Goal: Task Accomplishment & Management: Use online tool/utility

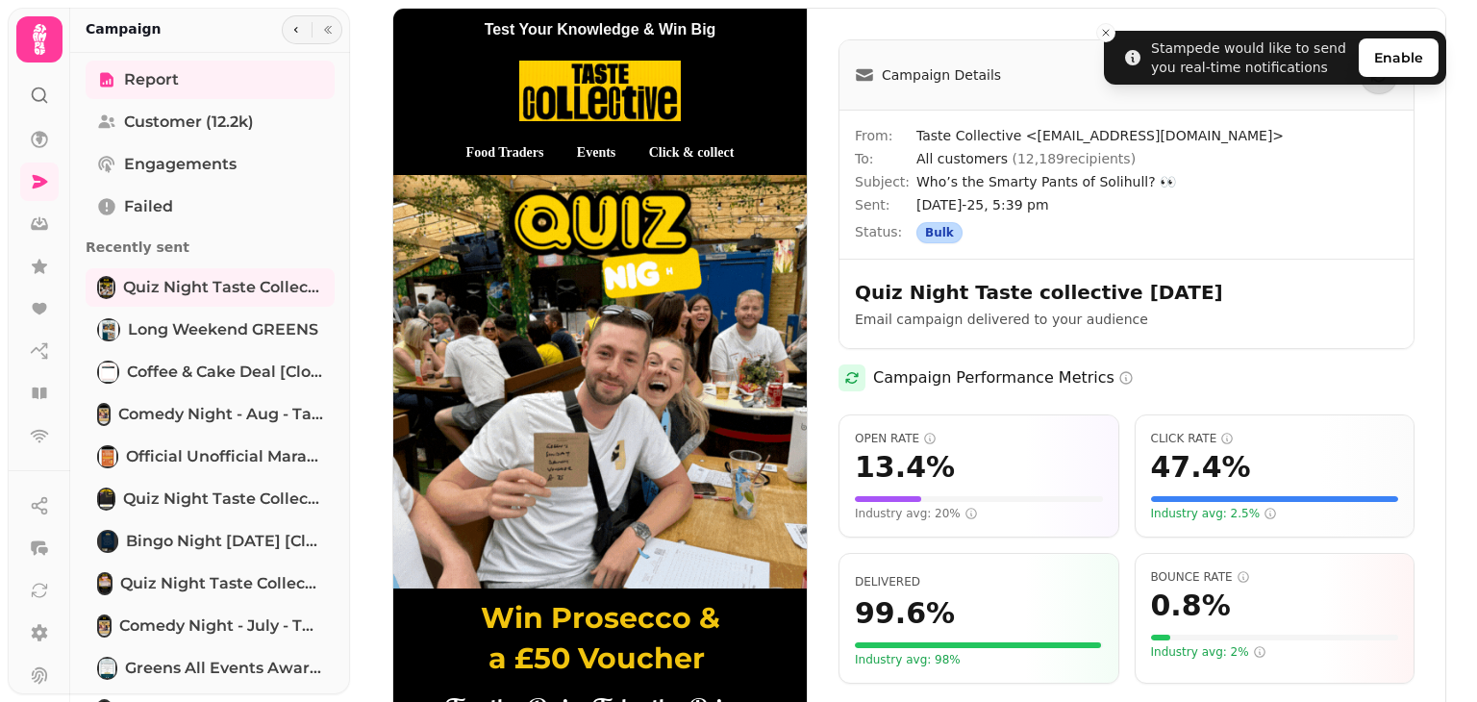
scroll to position [327, 0]
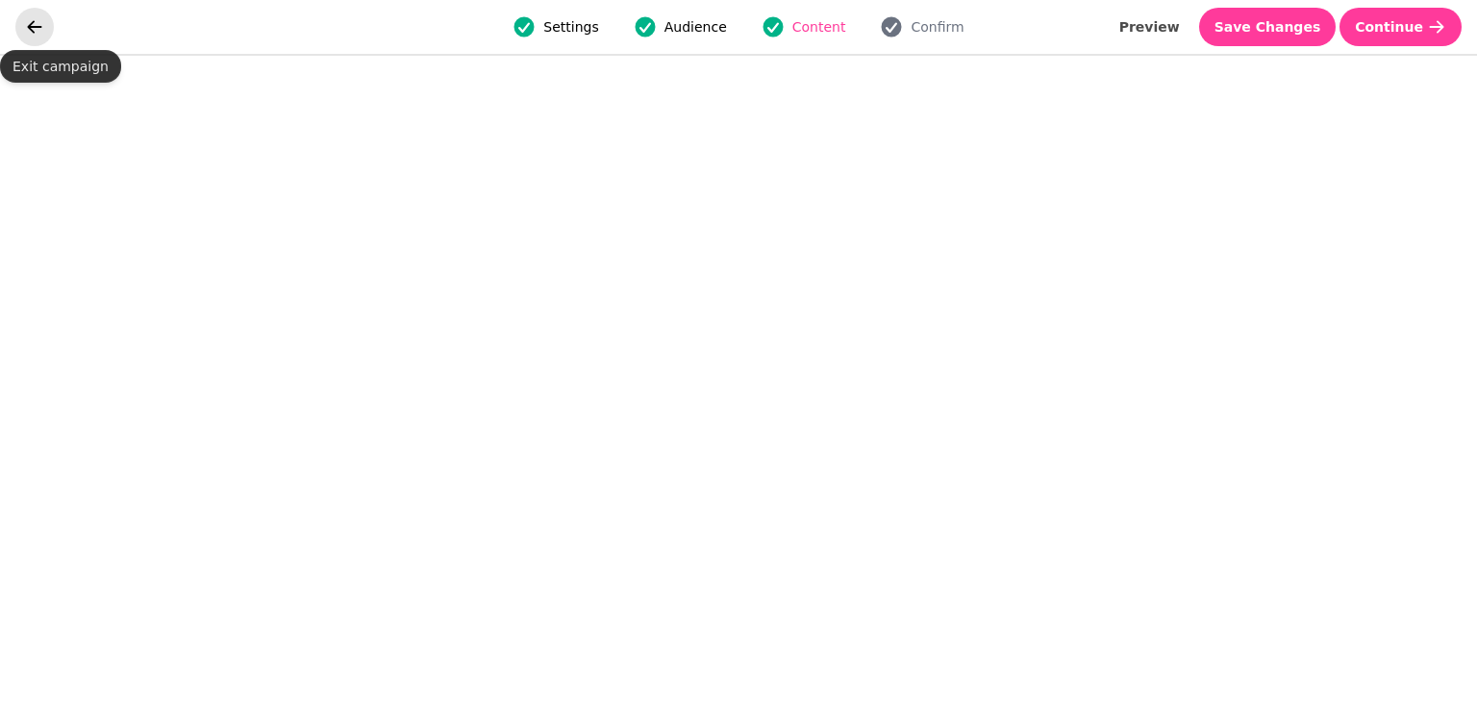
click at [29, 23] on icon "go back" at bounding box center [34, 26] width 19 height 19
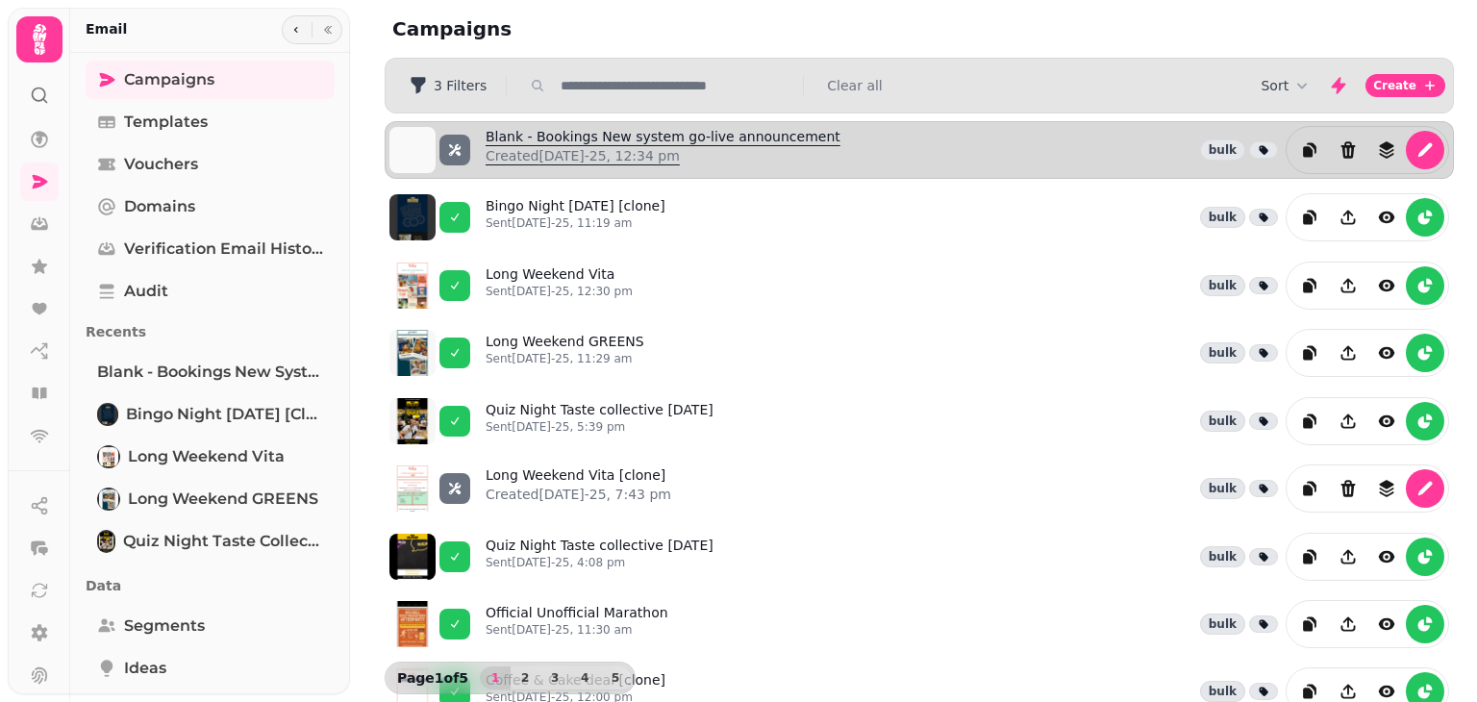
click at [604, 127] on link "Blank - Bookings New system go-live announcement Created 26th Aug-25, 12:34 pm" at bounding box center [662, 150] width 355 height 46
select select "**********"
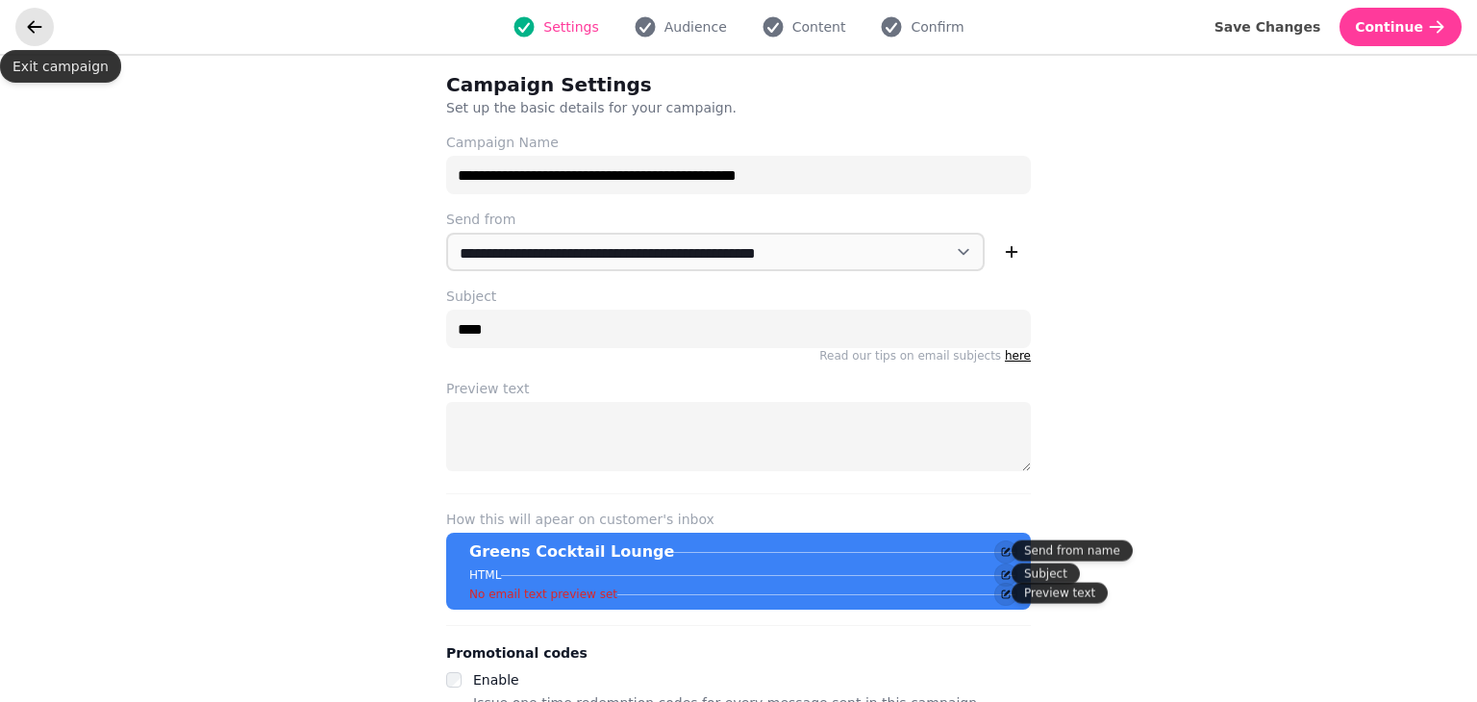
click at [35, 20] on icon "go back" at bounding box center [34, 26] width 19 height 19
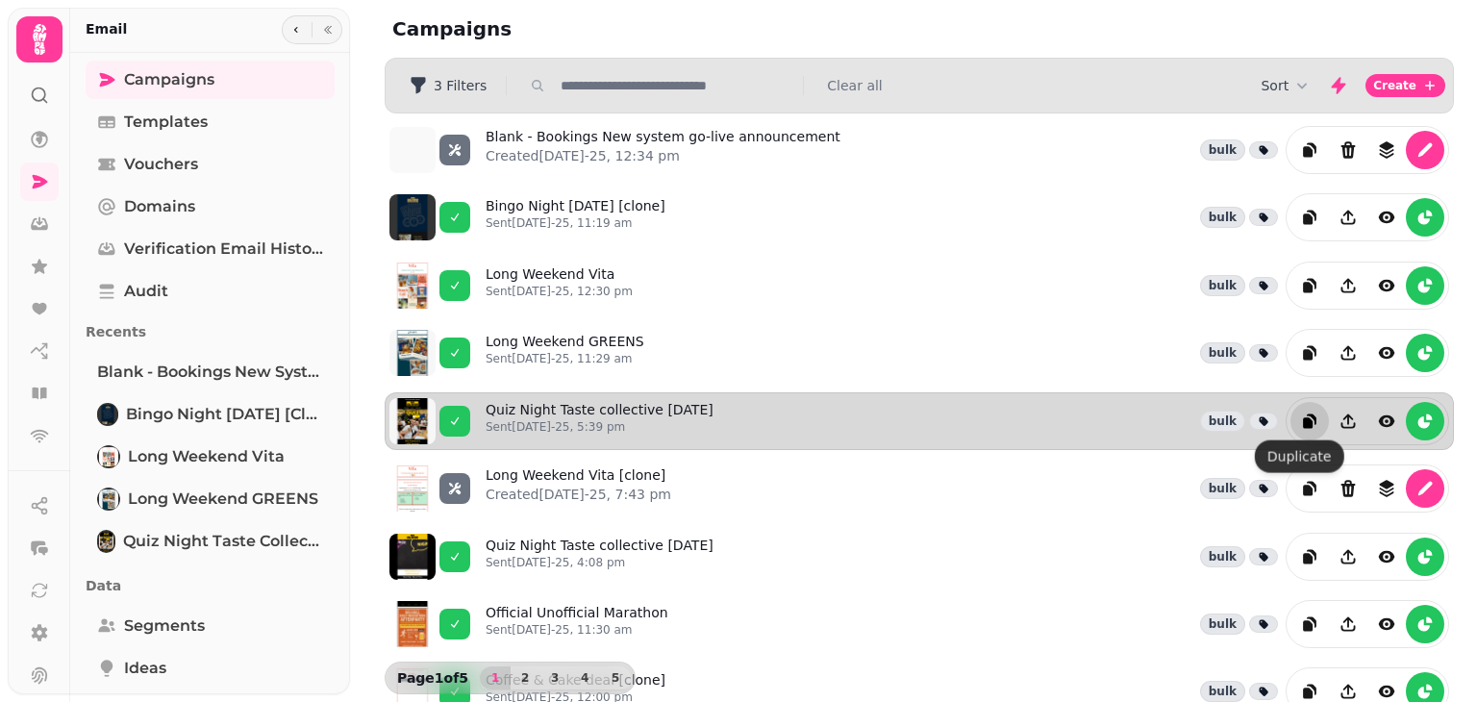
click at [1303, 417] on icon "duplicate" at bounding box center [1308, 422] width 10 height 11
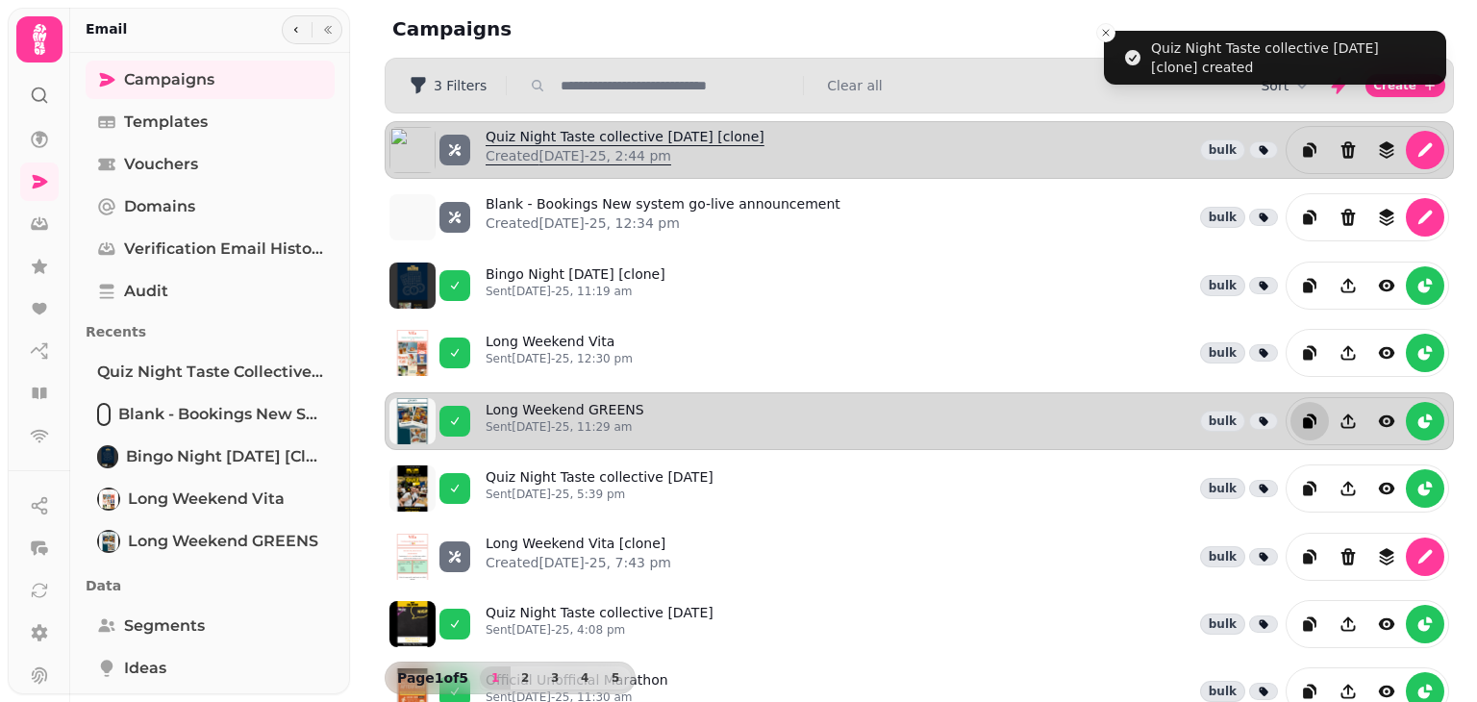
click at [605, 132] on link "Quiz Night Taste collective 21 Aug [clone] Created 26th Aug-25, 2:44 pm" at bounding box center [624, 150] width 279 height 46
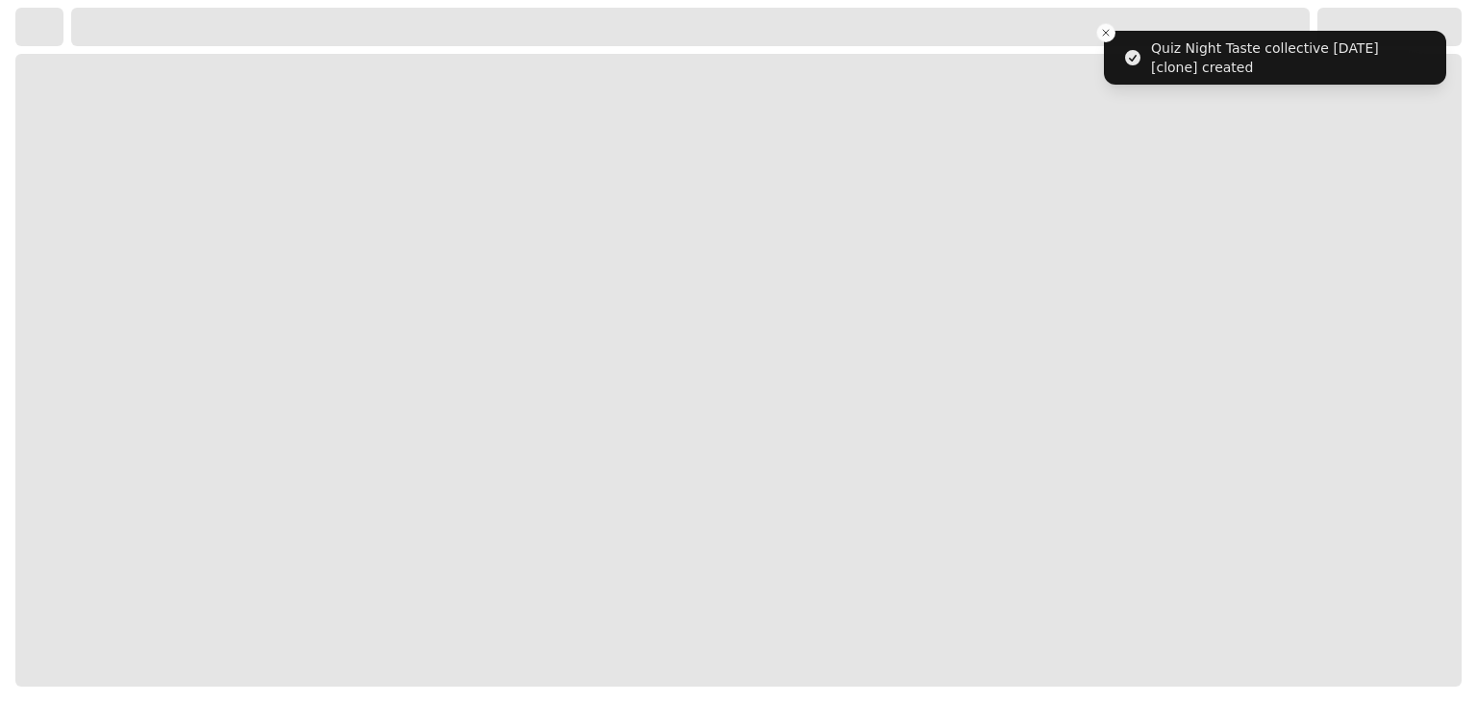
select select "**********"
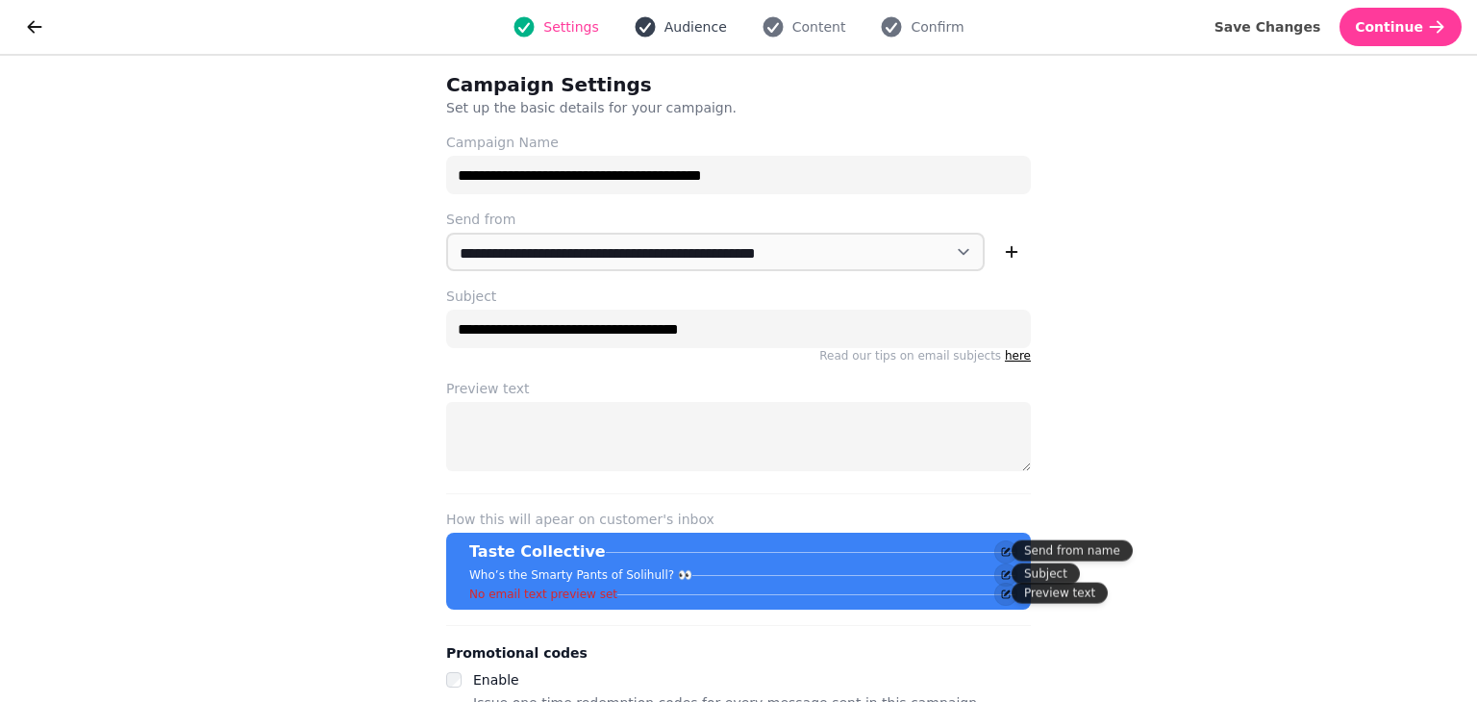
click at [689, 34] on span "Audience" at bounding box center [695, 26] width 62 height 19
select select "***"
select select "**"
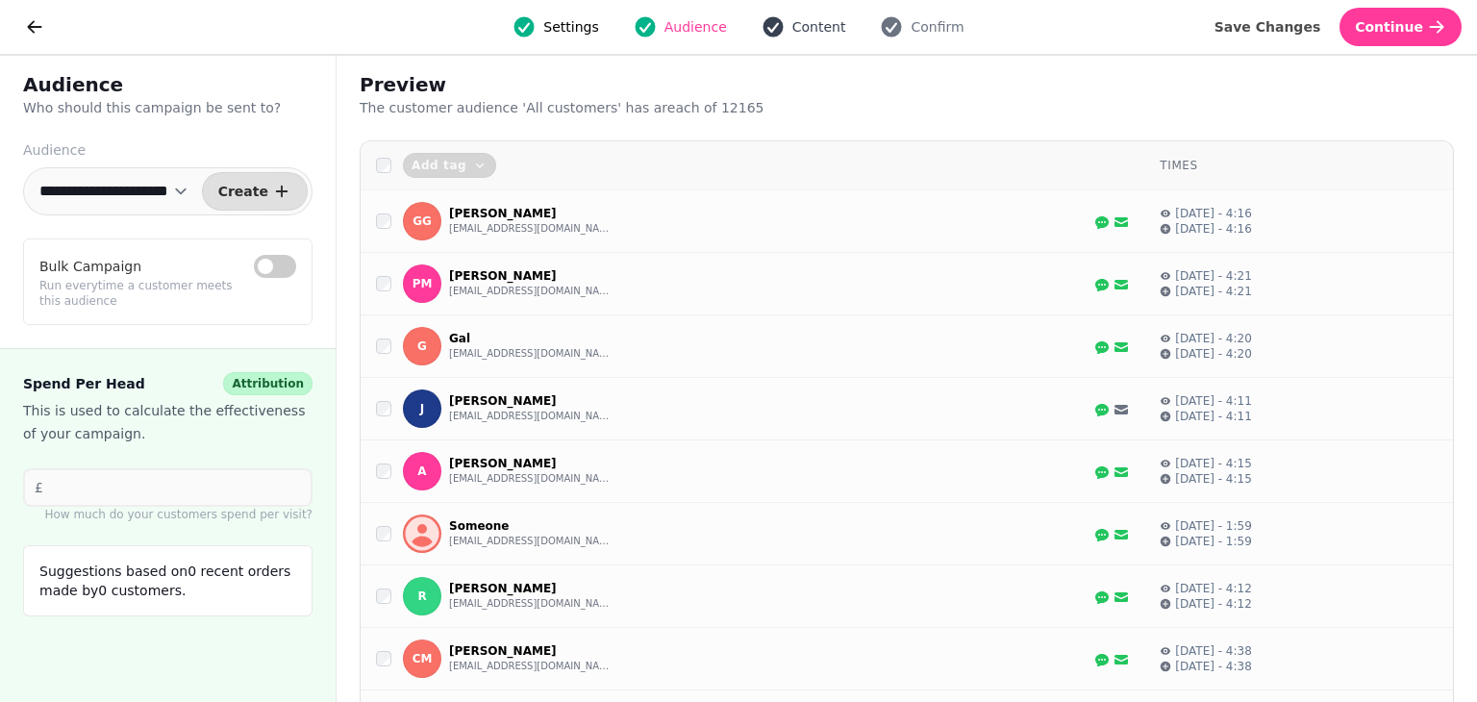
click at [809, 17] on span "Content" at bounding box center [819, 26] width 54 height 19
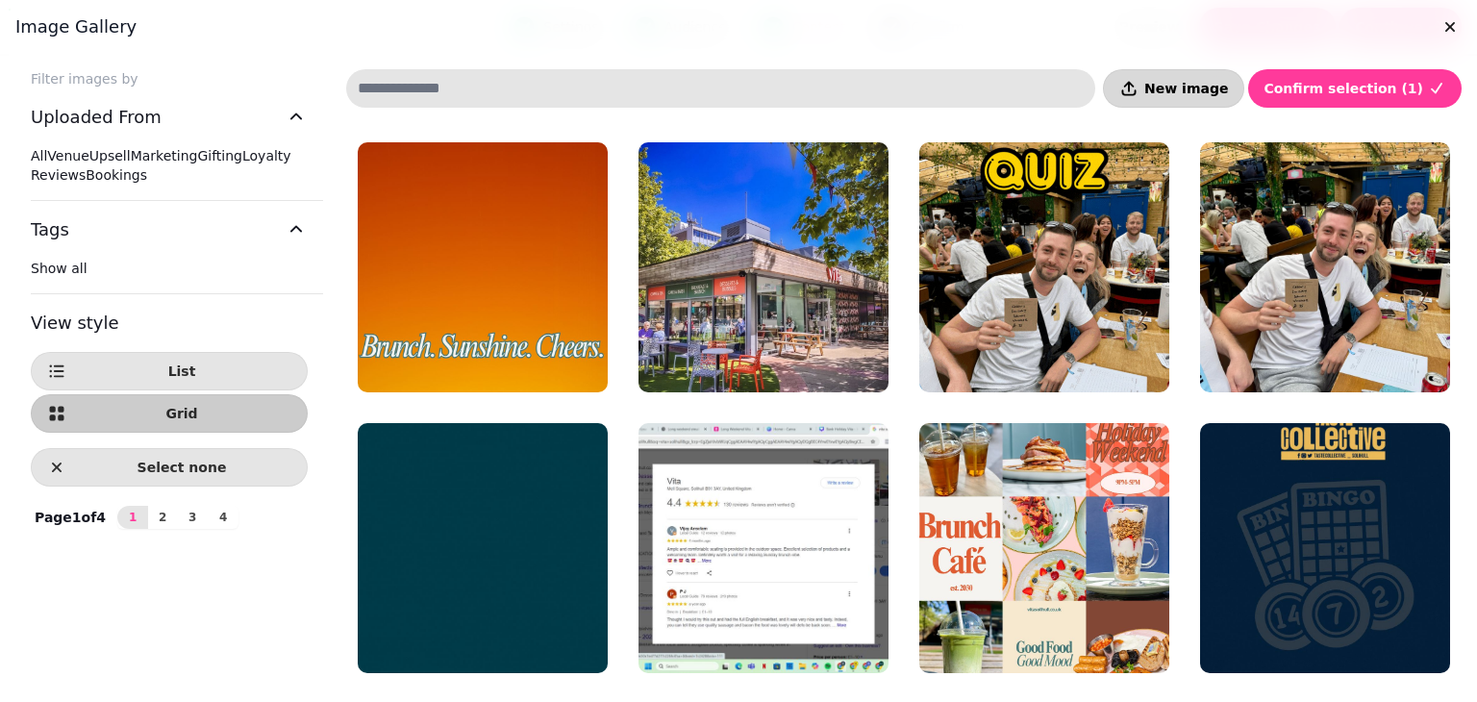
click at [1194, 82] on span "New image" at bounding box center [1186, 88] width 84 height 13
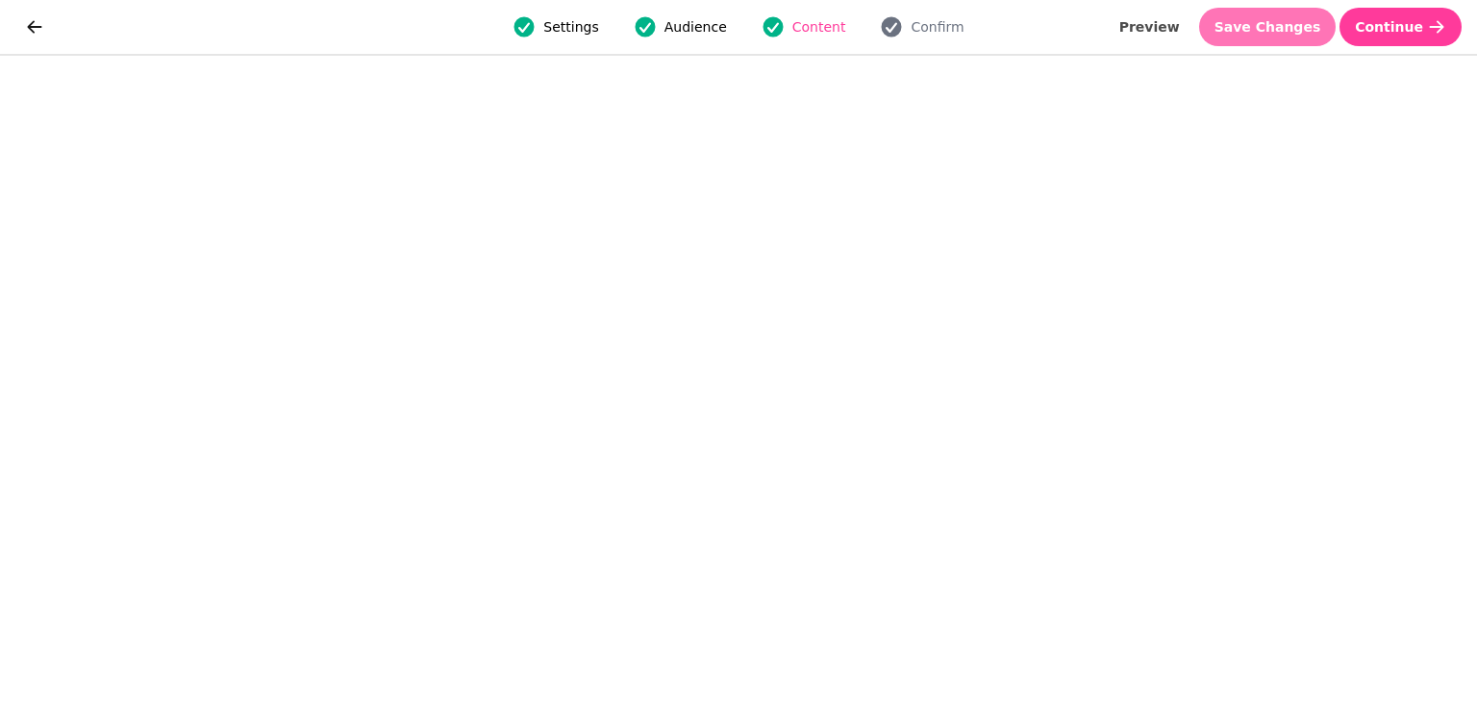
click at [1283, 41] on button "Save Changes" at bounding box center [1267, 27] width 137 height 38
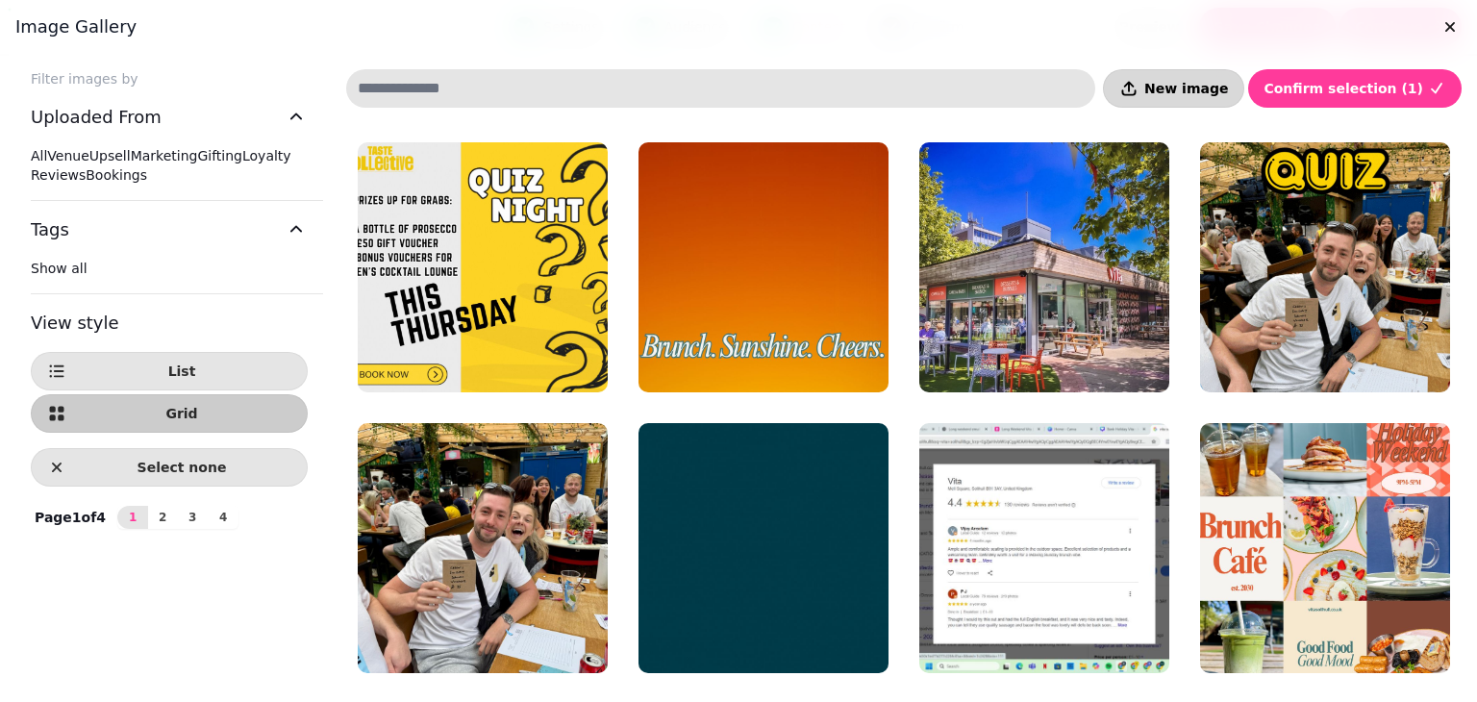
click at [1201, 82] on span "New image" at bounding box center [1186, 88] width 84 height 13
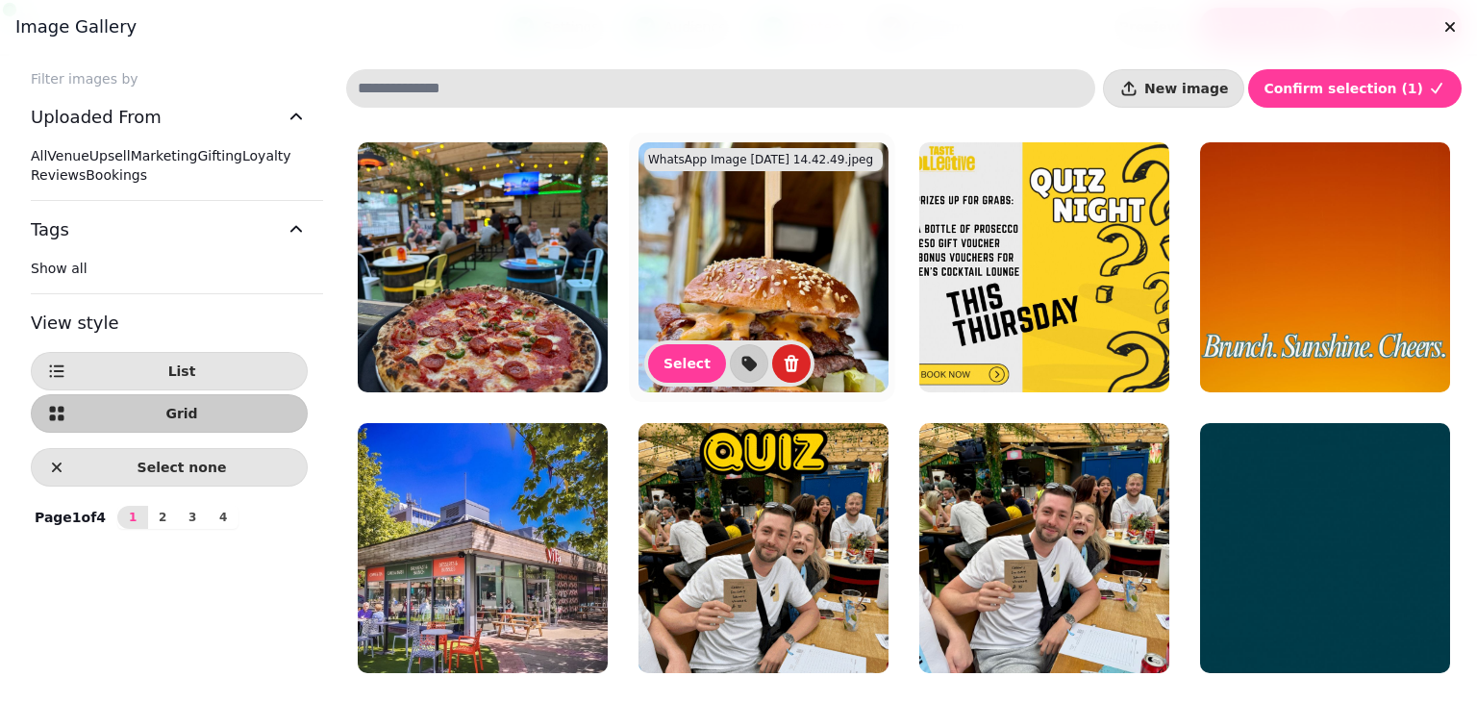
click at [777, 251] on img at bounding box center [763, 267] width 250 height 250
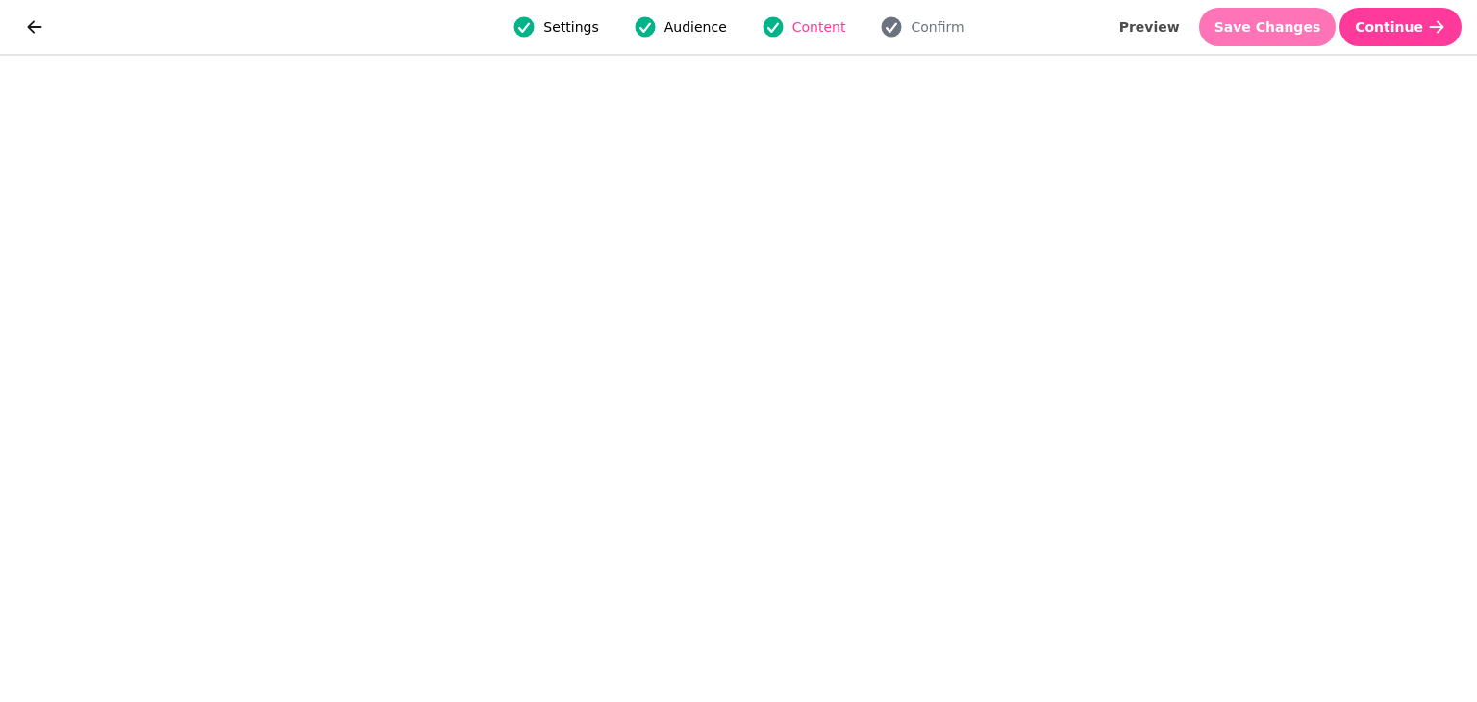
click at [1260, 33] on span "Save Changes" at bounding box center [1267, 26] width 107 height 13
click at [1291, 31] on span "Save Changes" at bounding box center [1267, 26] width 107 height 13
click at [1298, 32] on span "Save Changes" at bounding box center [1267, 26] width 107 height 13
click at [1261, 37] on button "Save Changes" at bounding box center [1267, 27] width 137 height 38
click at [1281, 6] on div "Settings Audience Content Confirm Preview Save Changes Continue" at bounding box center [738, 27] width 1477 height 54
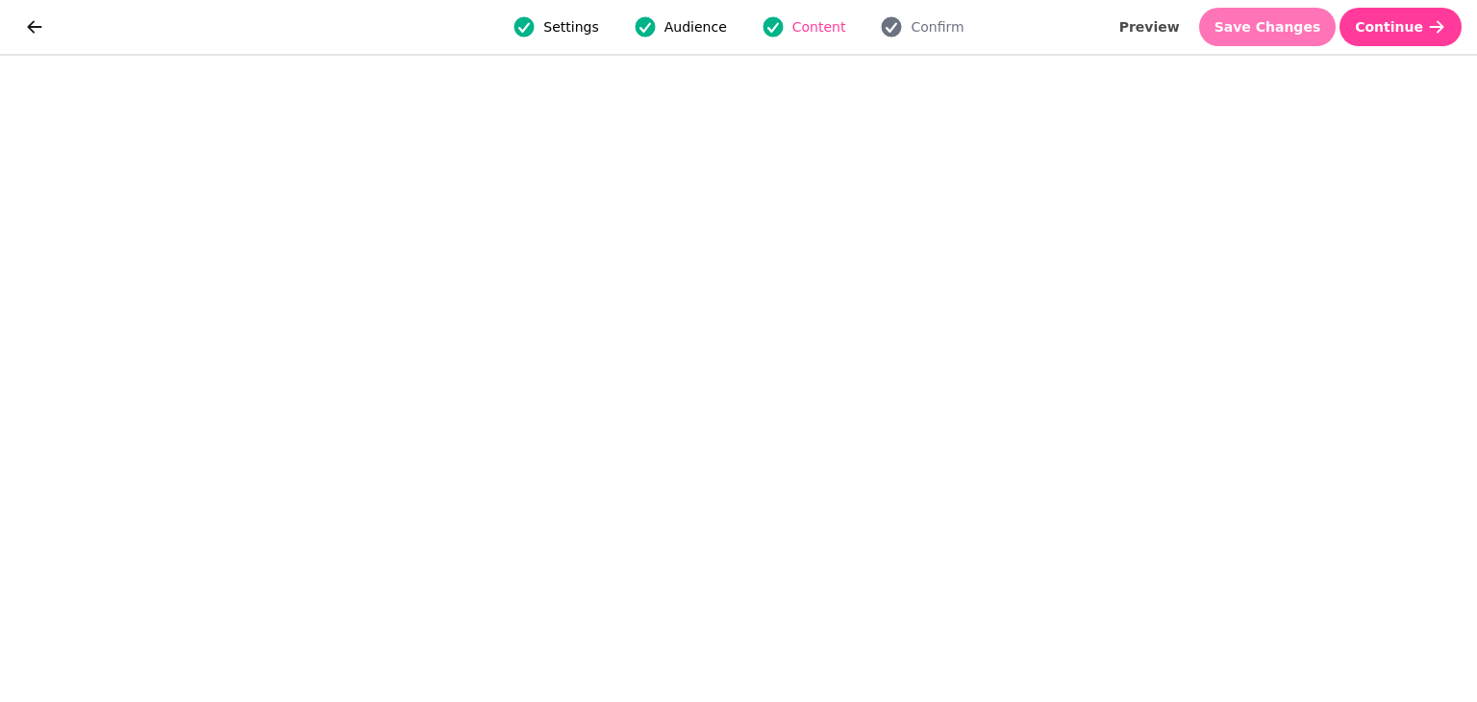
click at [1281, 14] on button "Save Changes" at bounding box center [1267, 27] width 137 height 38
click at [1287, 20] on span "Save Changes" at bounding box center [1267, 26] width 107 height 13
click at [1290, 20] on span "Save Changes" at bounding box center [1267, 26] width 107 height 13
click at [1294, 25] on span "Save Changes" at bounding box center [1267, 26] width 107 height 13
select select "***"
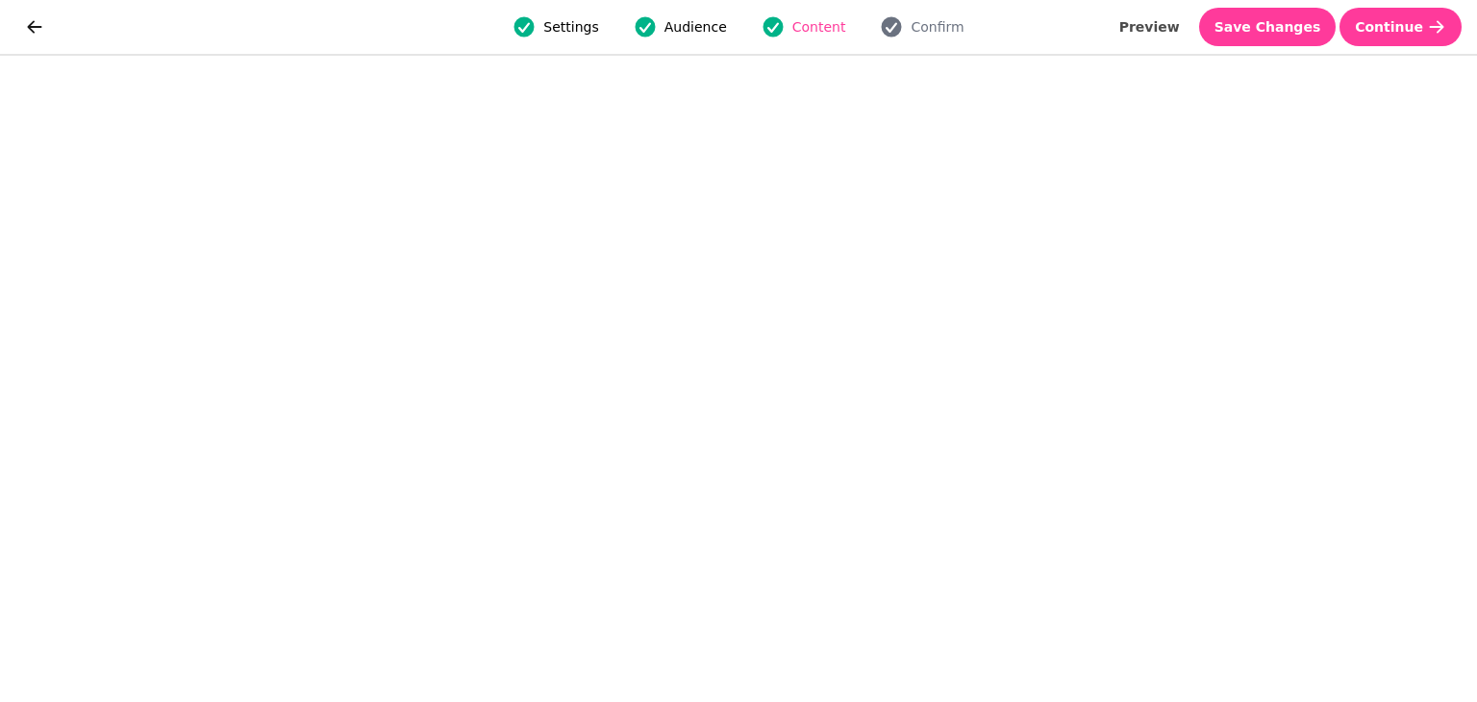
select select "**"
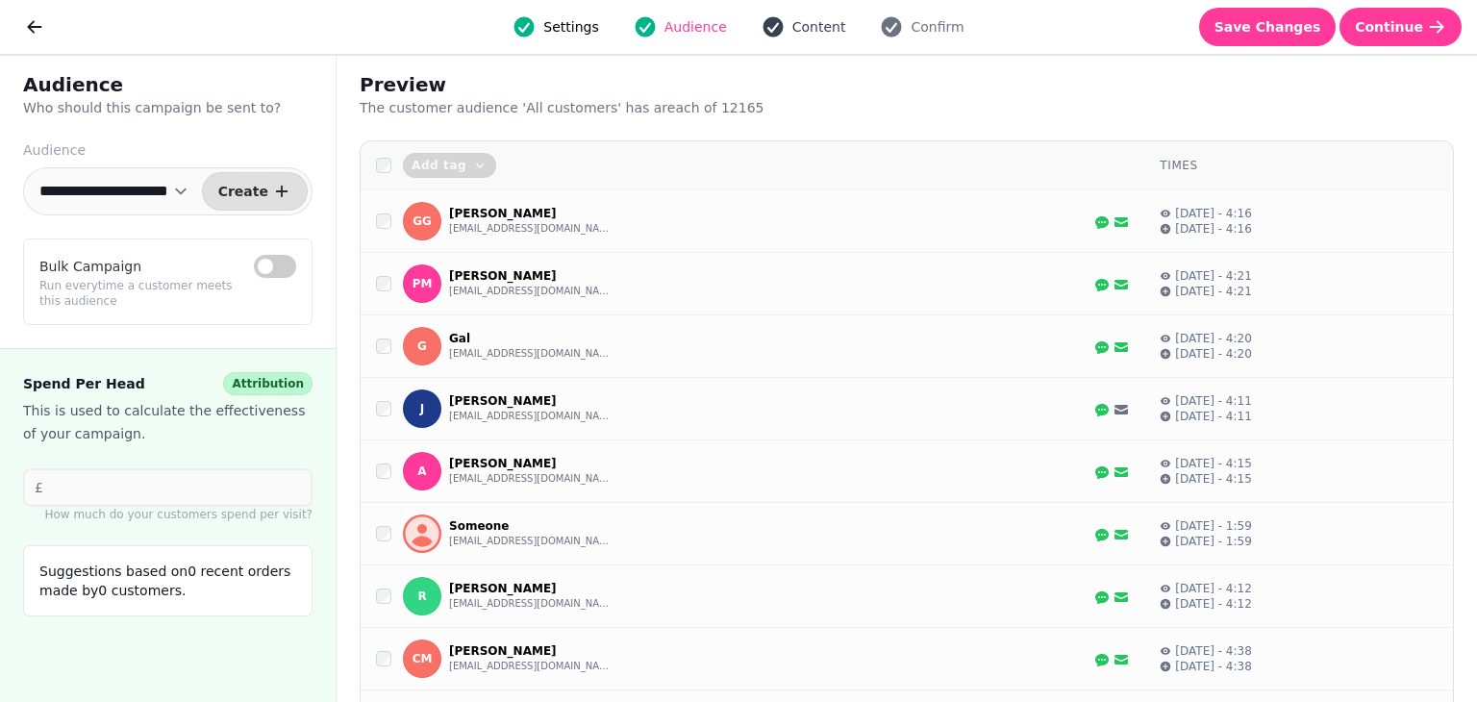
click at [798, 31] on span "Content" at bounding box center [819, 26] width 54 height 19
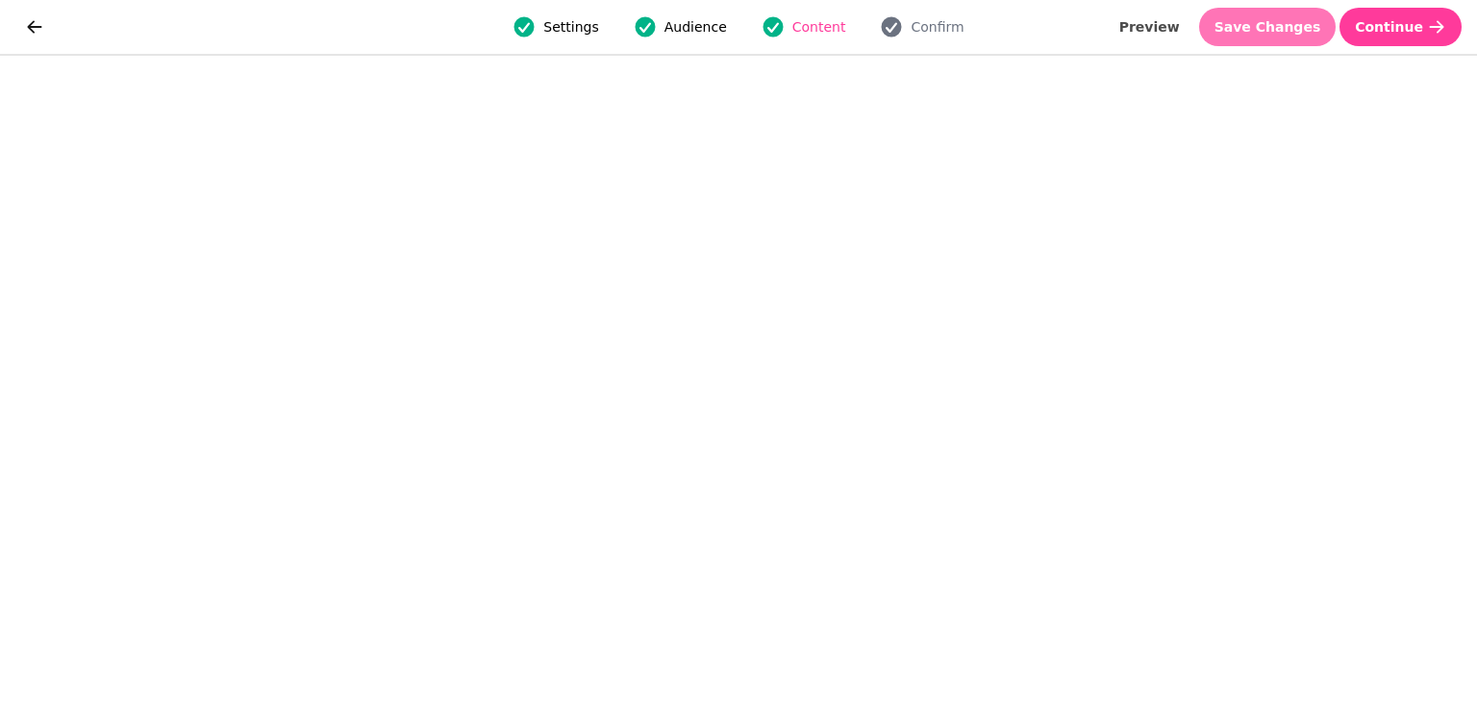
click at [1291, 24] on span "Save Changes" at bounding box center [1267, 26] width 107 height 13
click at [1262, 43] on button "Save Changes" at bounding box center [1267, 27] width 137 height 38
click at [1317, 38] on button "Save Changes" at bounding box center [1267, 27] width 137 height 38
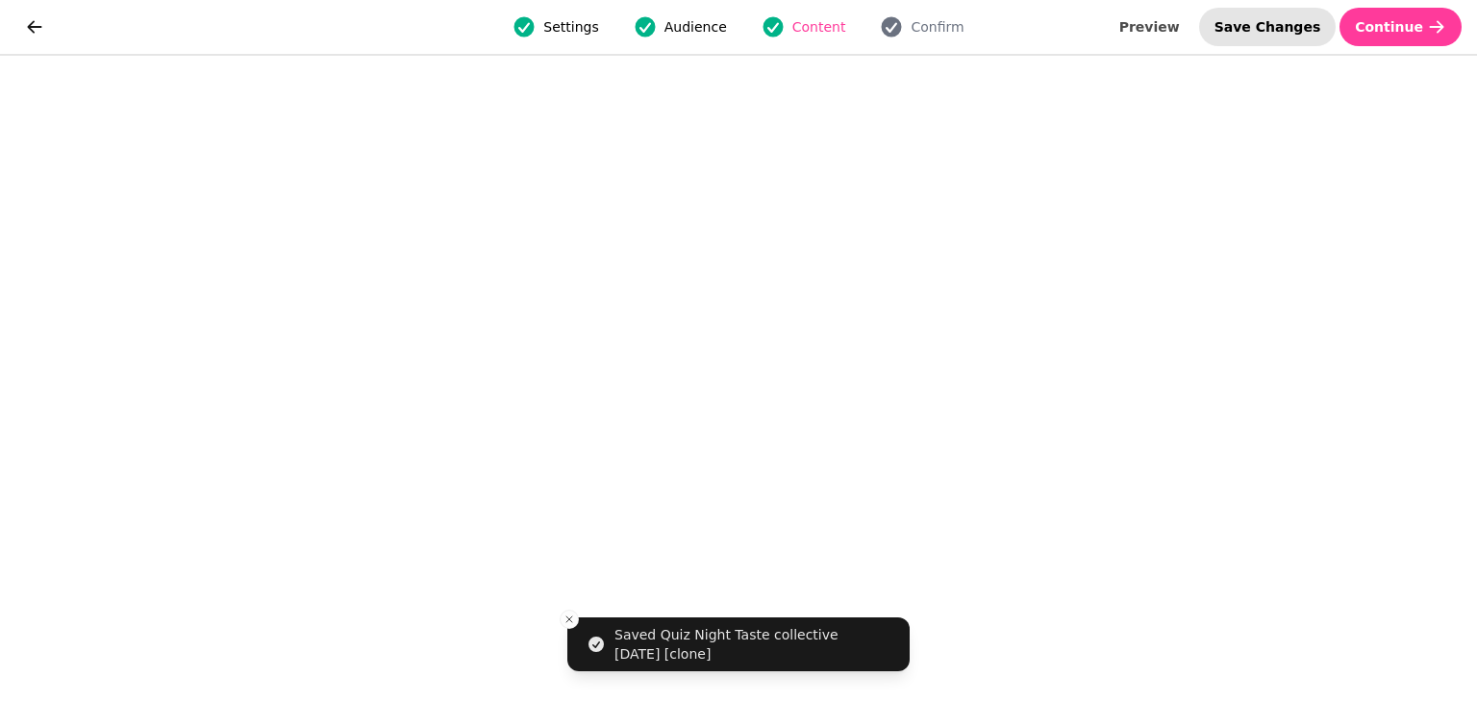
click at [1286, 37] on button "Save Changes" at bounding box center [1267, 27] width 137 height 38
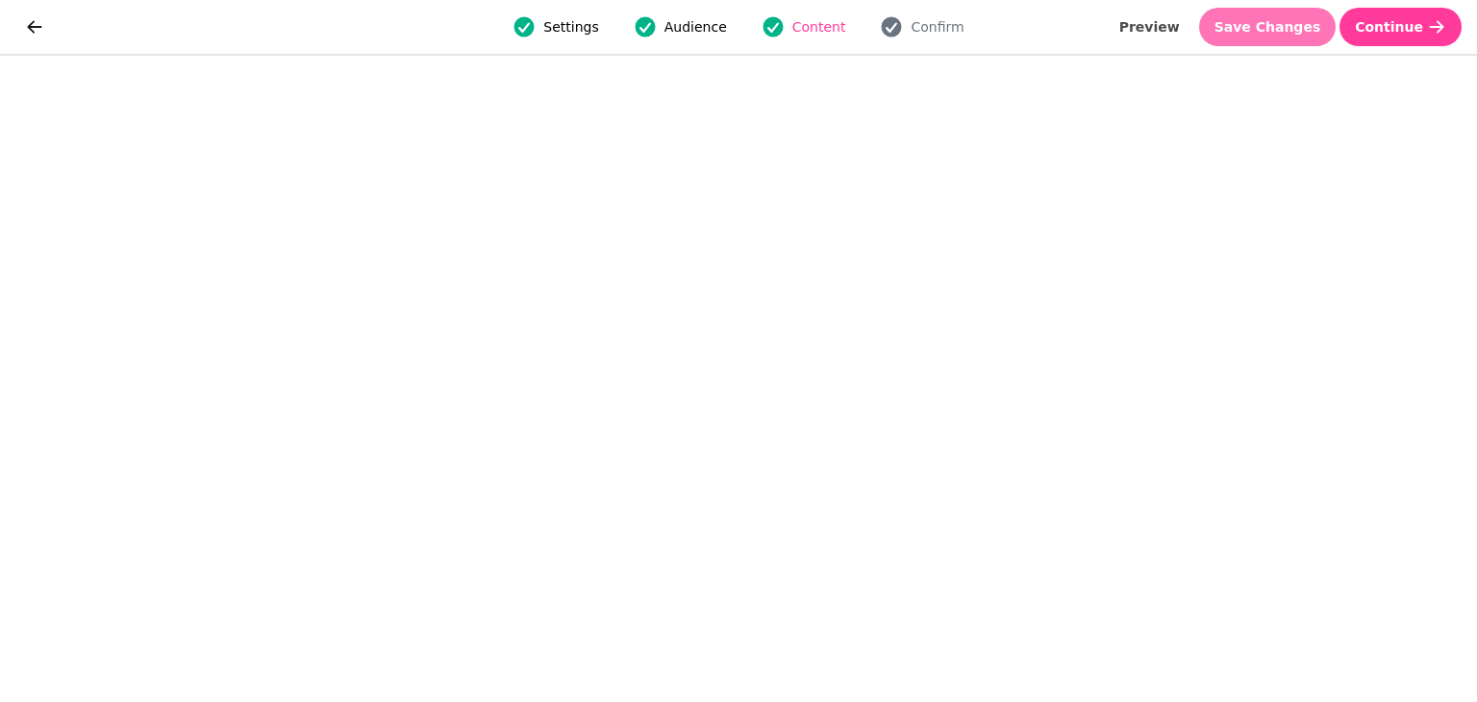
click at [1271, 24] on span "Save Changes" at bounding box center [1267, 26] width 107 height 13
click at [1277, 21] on span "Save Changes" at bounding box center [1267, 26] width 107 height 13
click at [1311, 43] on button "Save Changes" at bounding box center [1267, 27] width 137 height 38
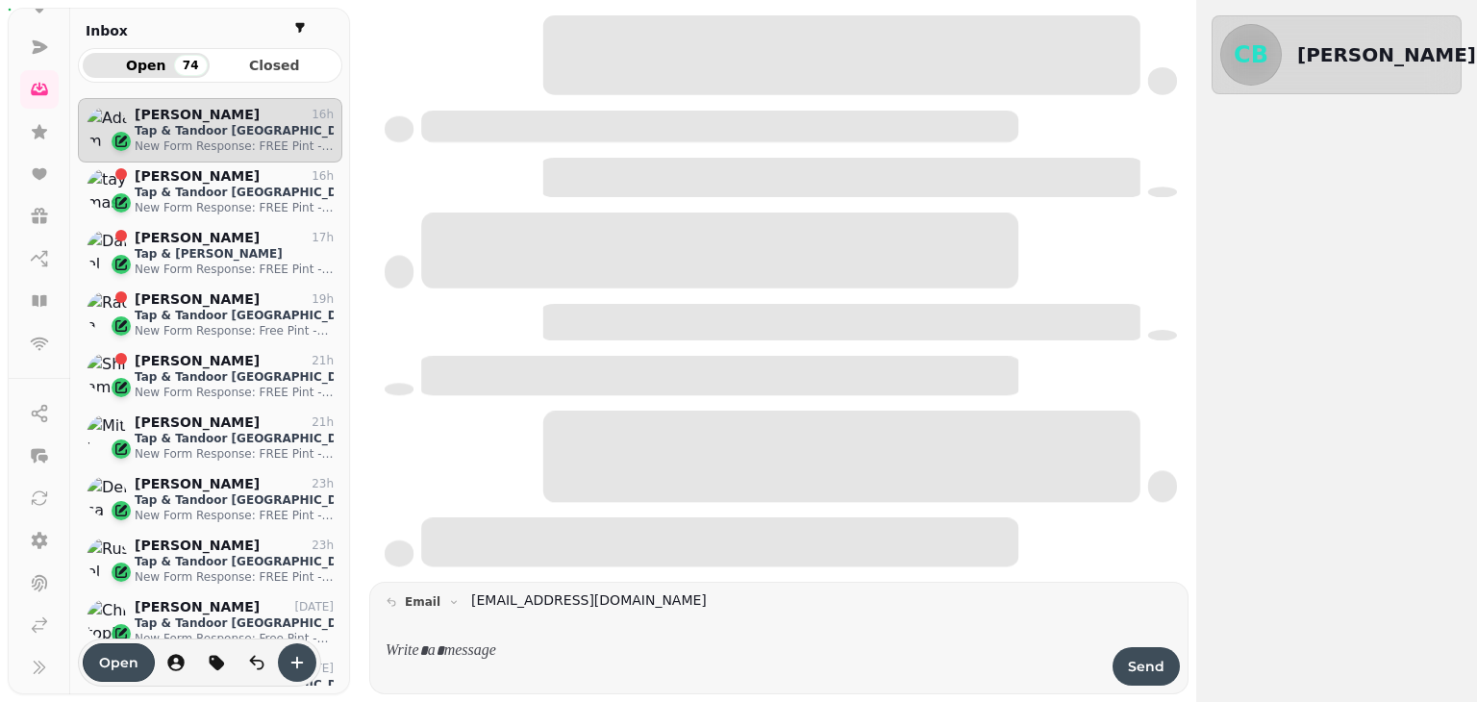
scroll to position [573, 250]
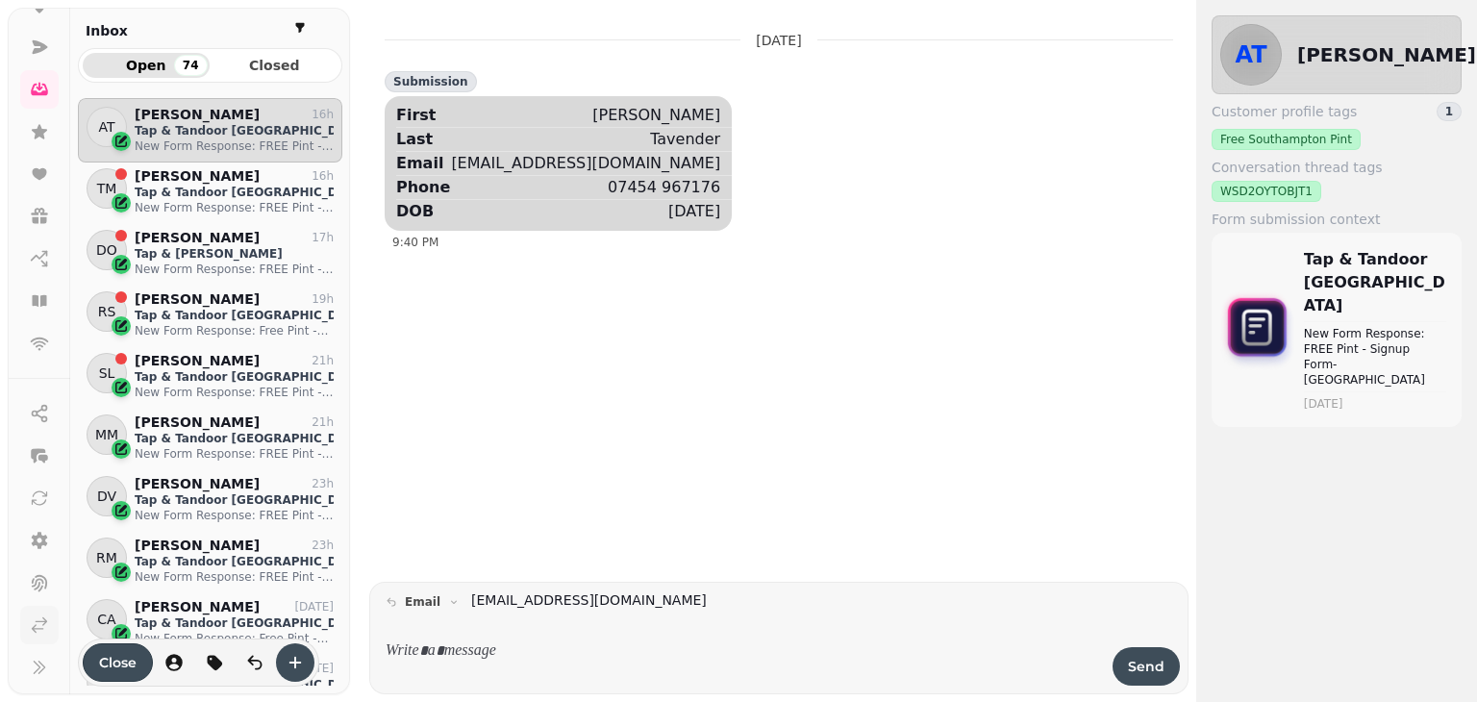
click at [30, 634] on link at bounding box center [39, 625] width 38 height 38
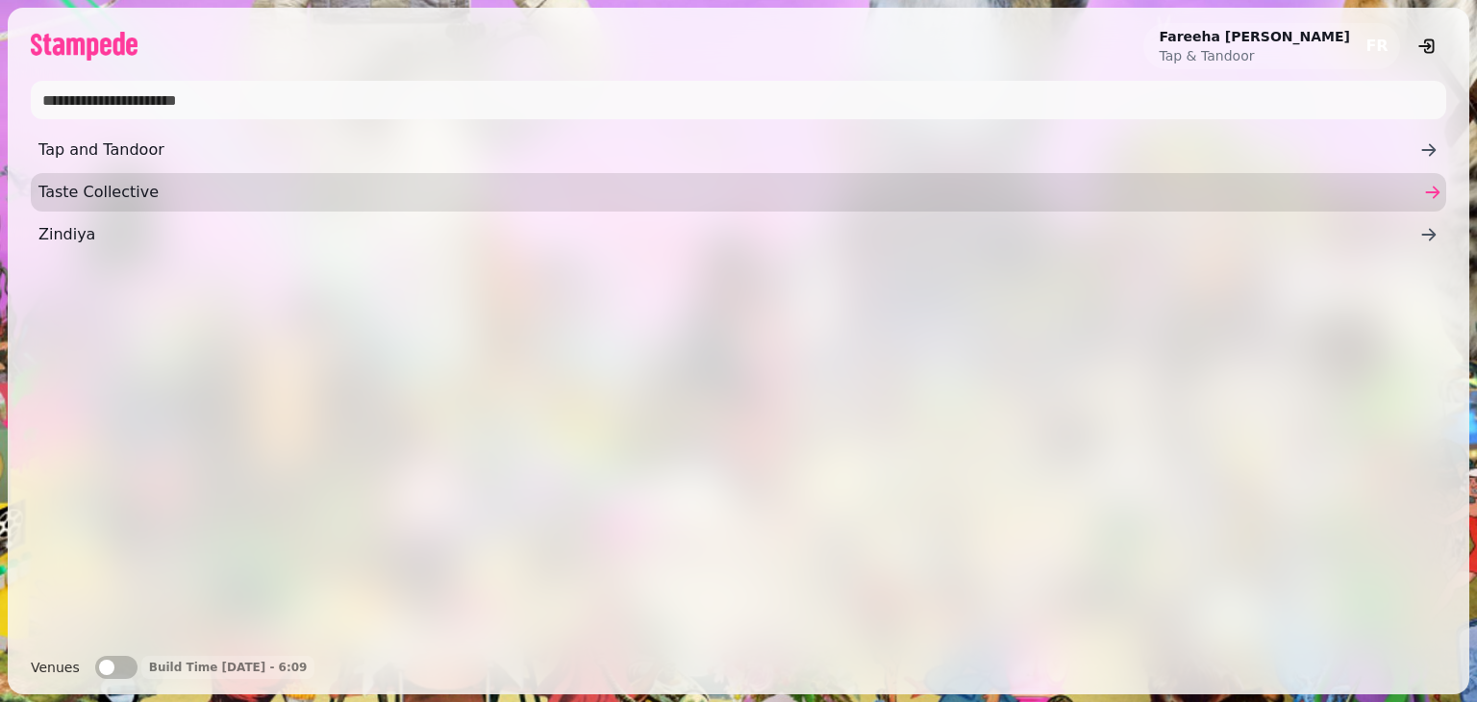
click at [51, 197] on span "Taste Collective" at bounding box center [728, 192] width 1380 height 23
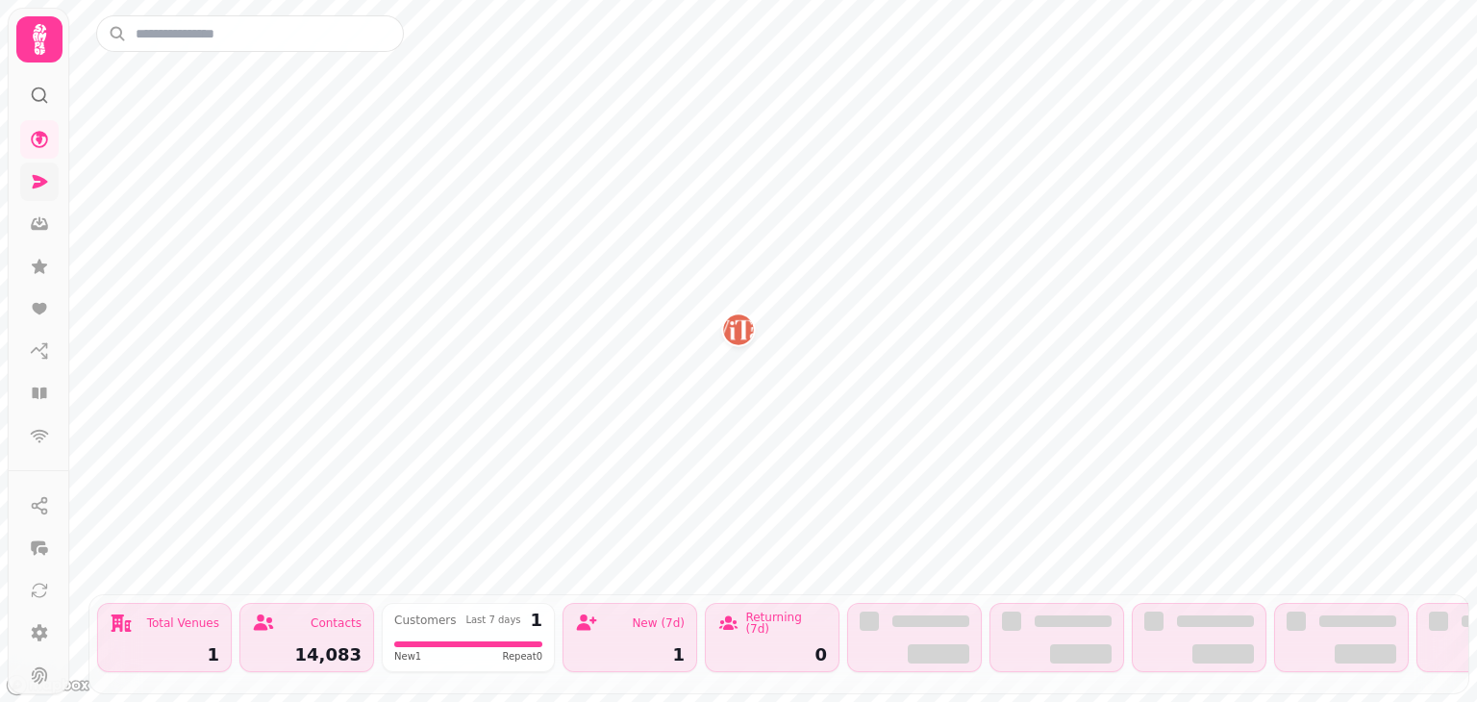
click at [35, 196] on link at bounding box center [39, 181] width 38 height 38
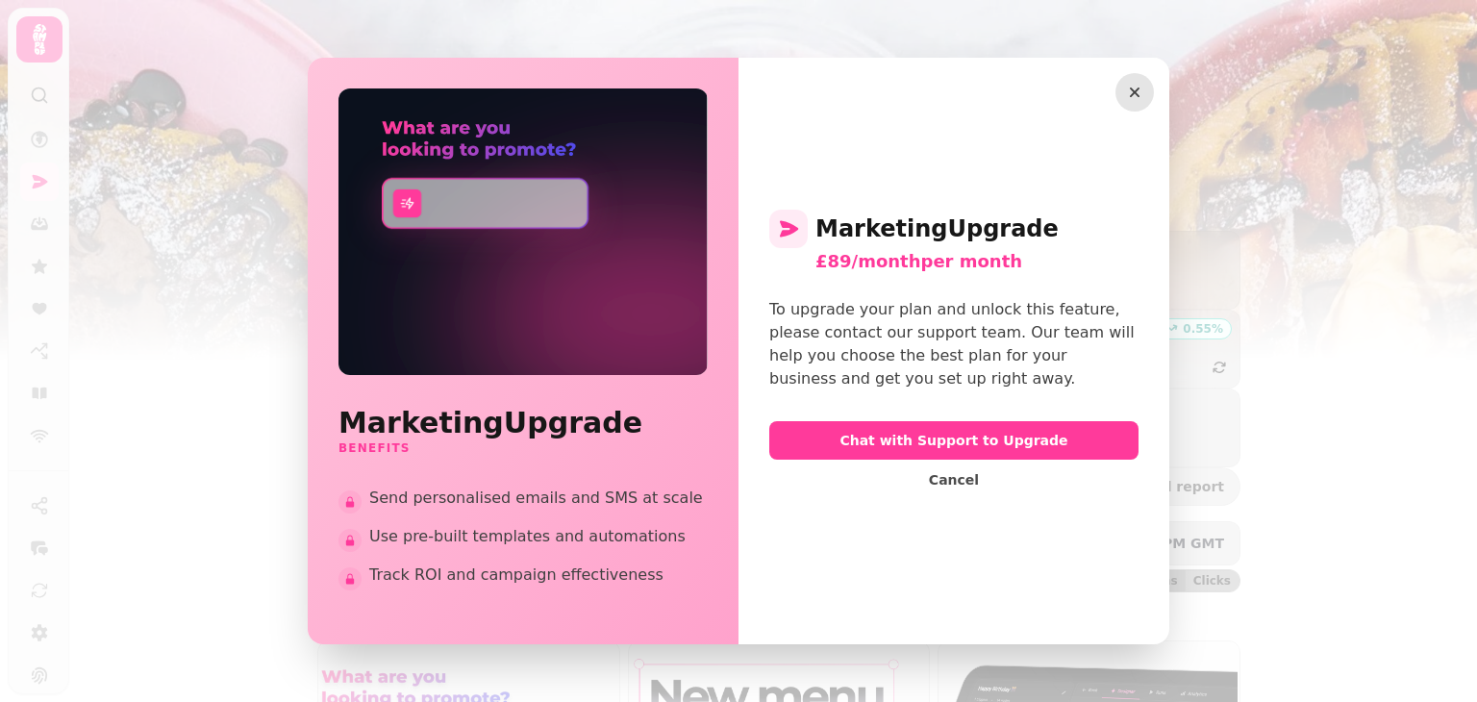
click at [1137, 83] on icon "button" at bounding box center [1134, 92] width 19 height 19
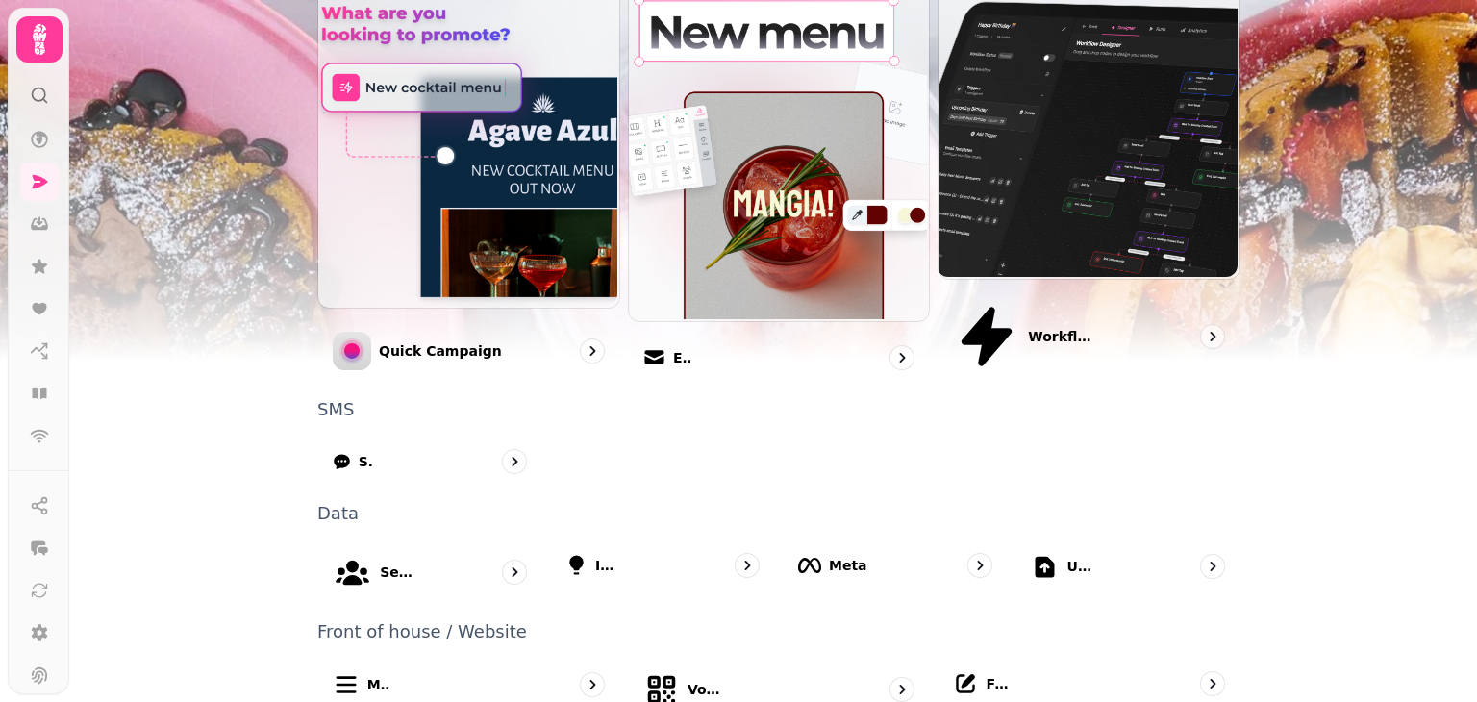
scroll to position [668, 0]
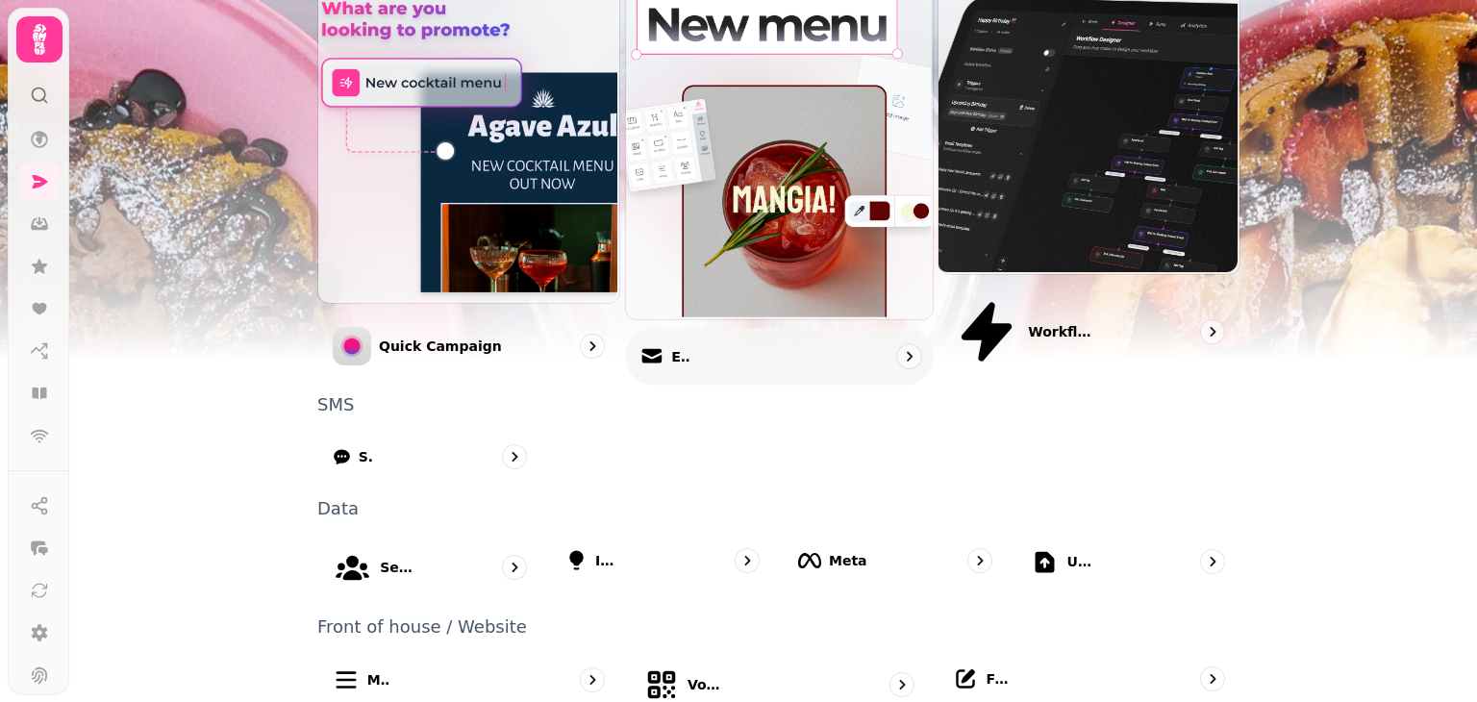
click at [723, 328] on div "Email" at bounding box center [779, 356] width 309 height 57
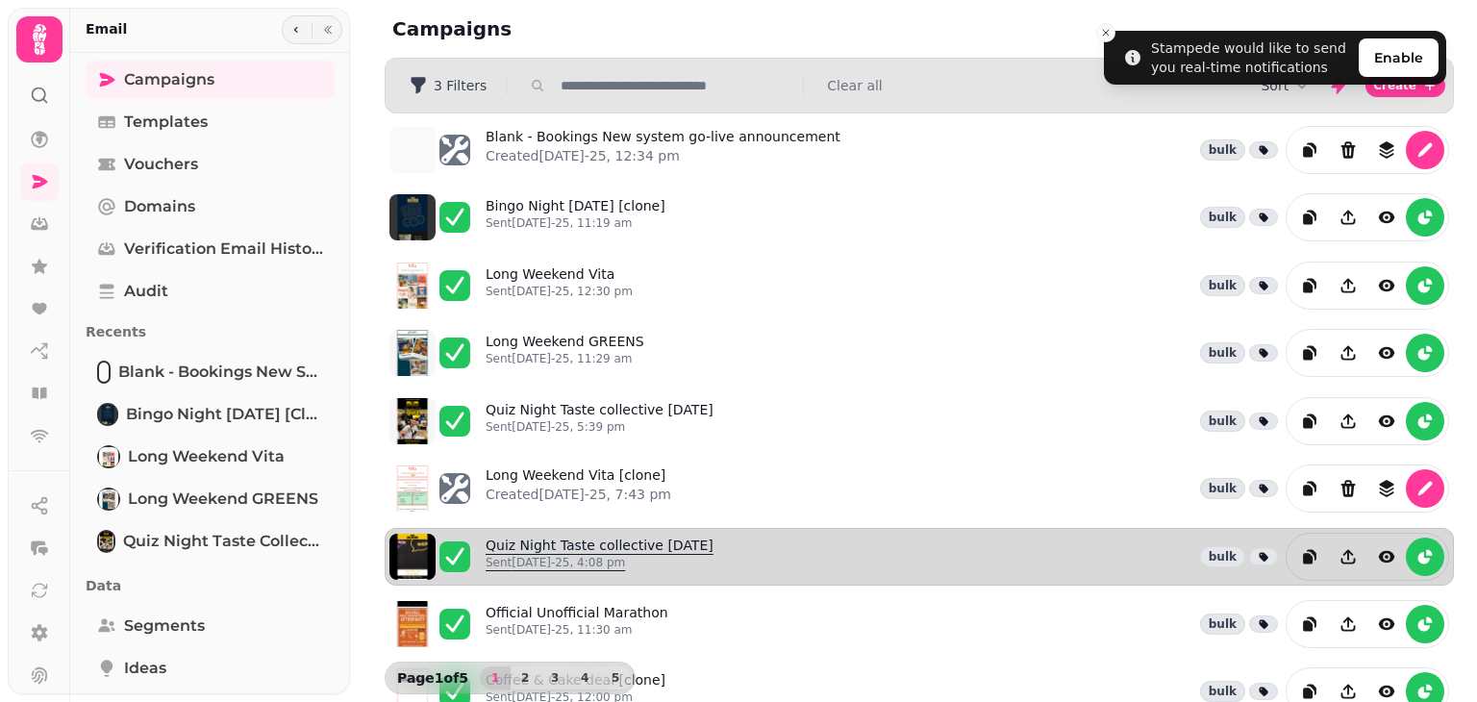
click at [630, 555] on p "Sent [DATE]-25, 4:08 pm" at bounding box center [599, 562] width 228 height 15
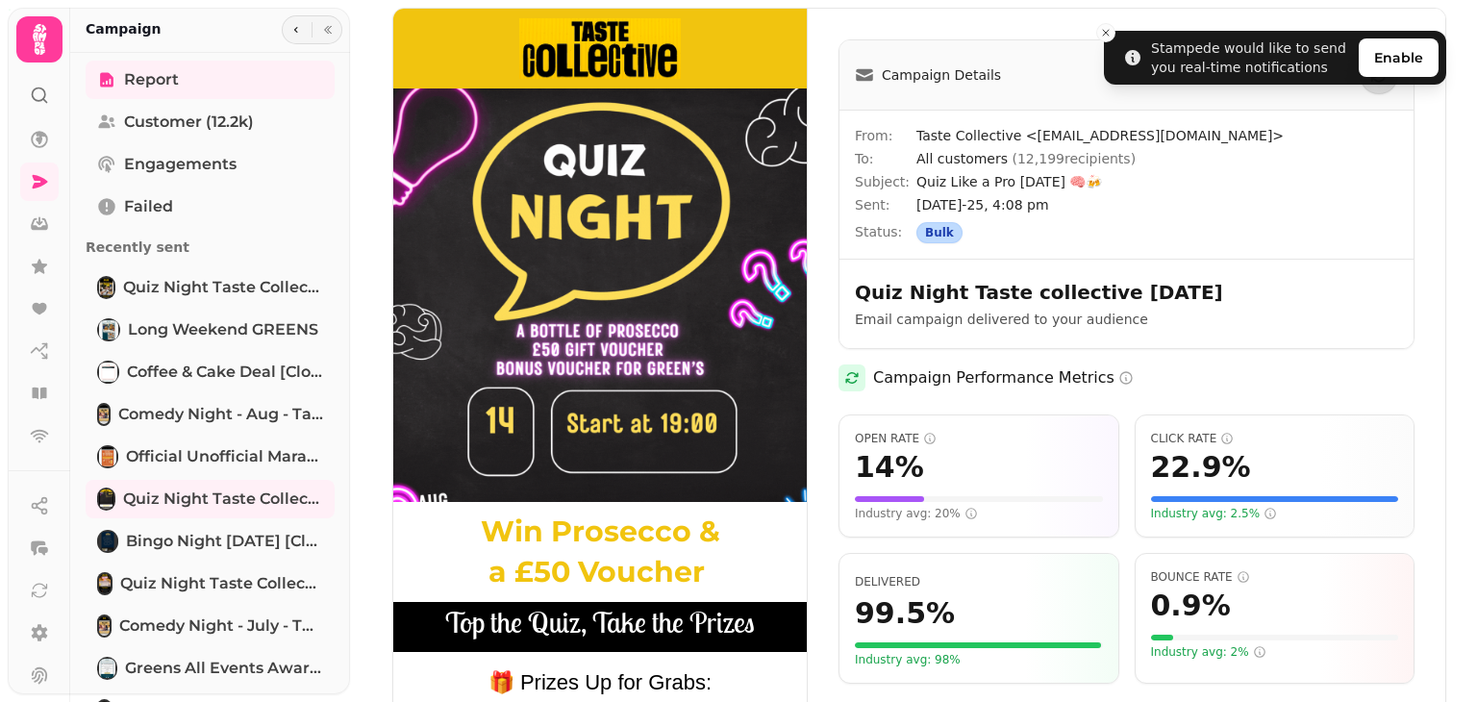
click at [642, 59] on img at bounding box center [599, 457] width 413 height 896
click at [41, 191] on link at bounding box center [39, 181] width 38 height 38
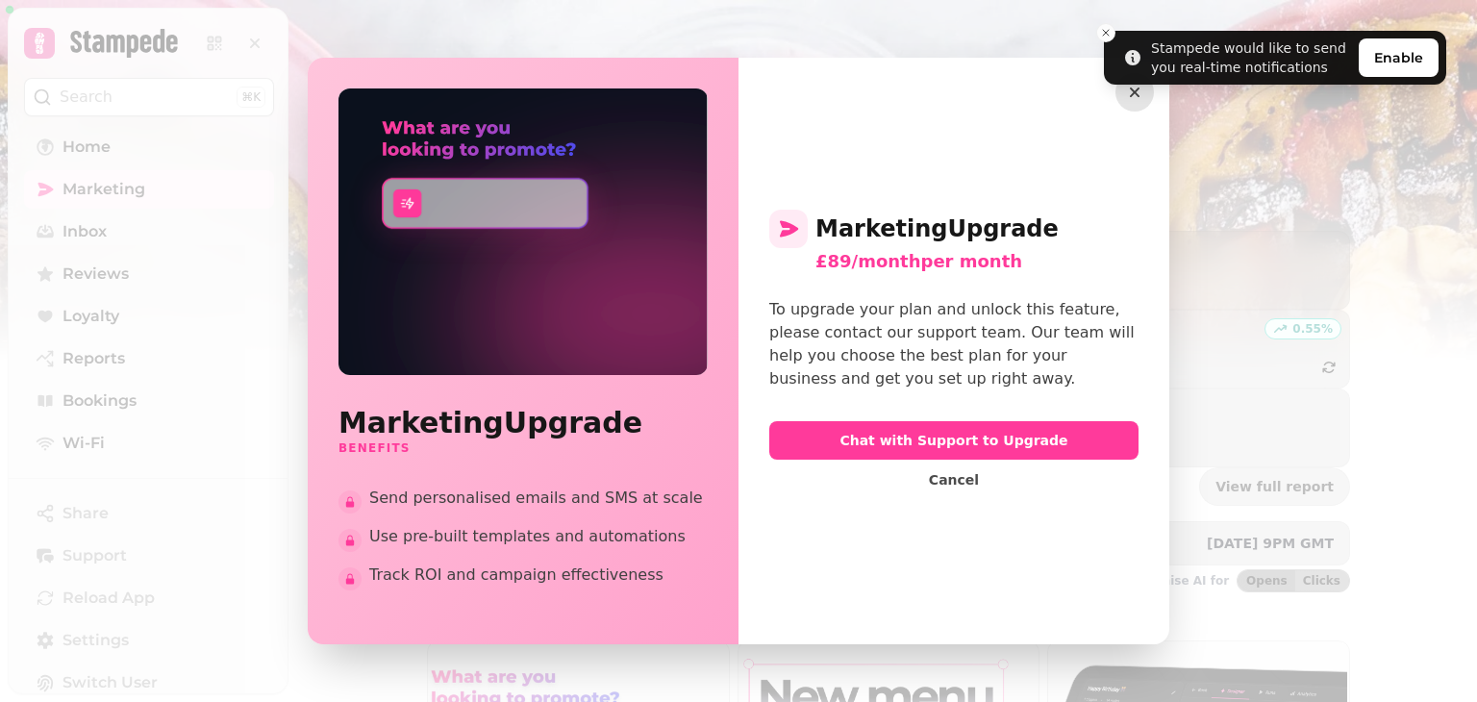
click at [1139, 90] on icon "button" at bounding box center [1134, 92] width 19 height 19
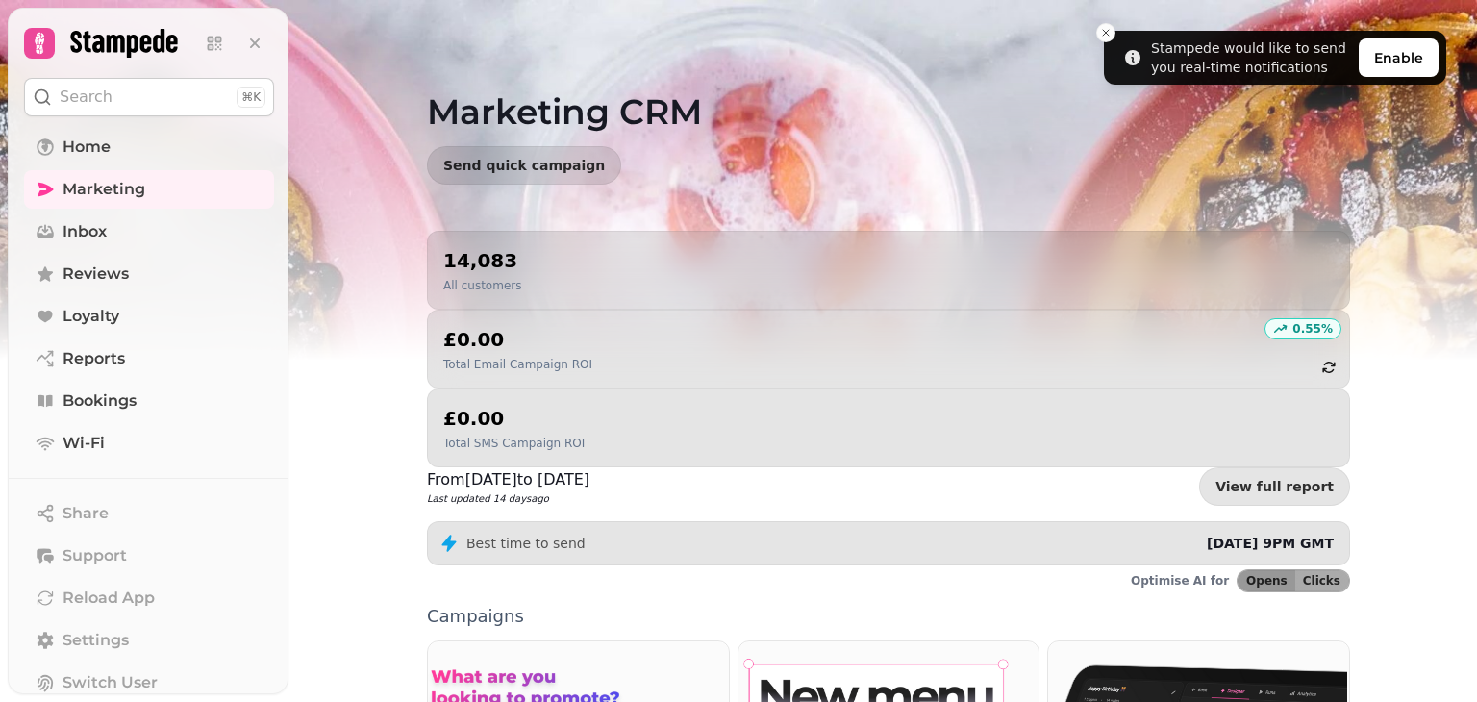
click at [1095, 35] on div "Marketing CRM Send quick campaign" at bounding box center [888, 115] width 984 height 231
click at [1105, 32] on line "Close toast" at bounding box center [1106, 33] width 6 height 6
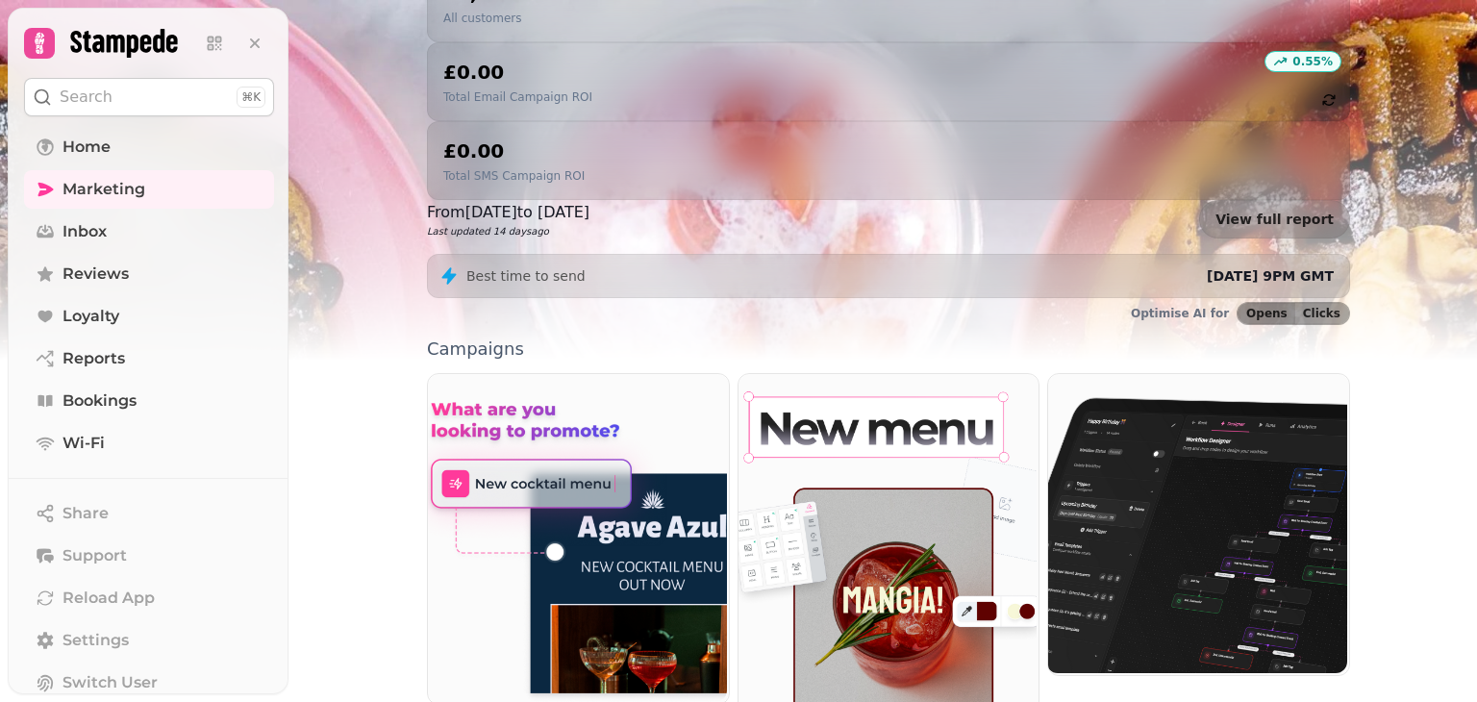
scroll to position [312, 0]
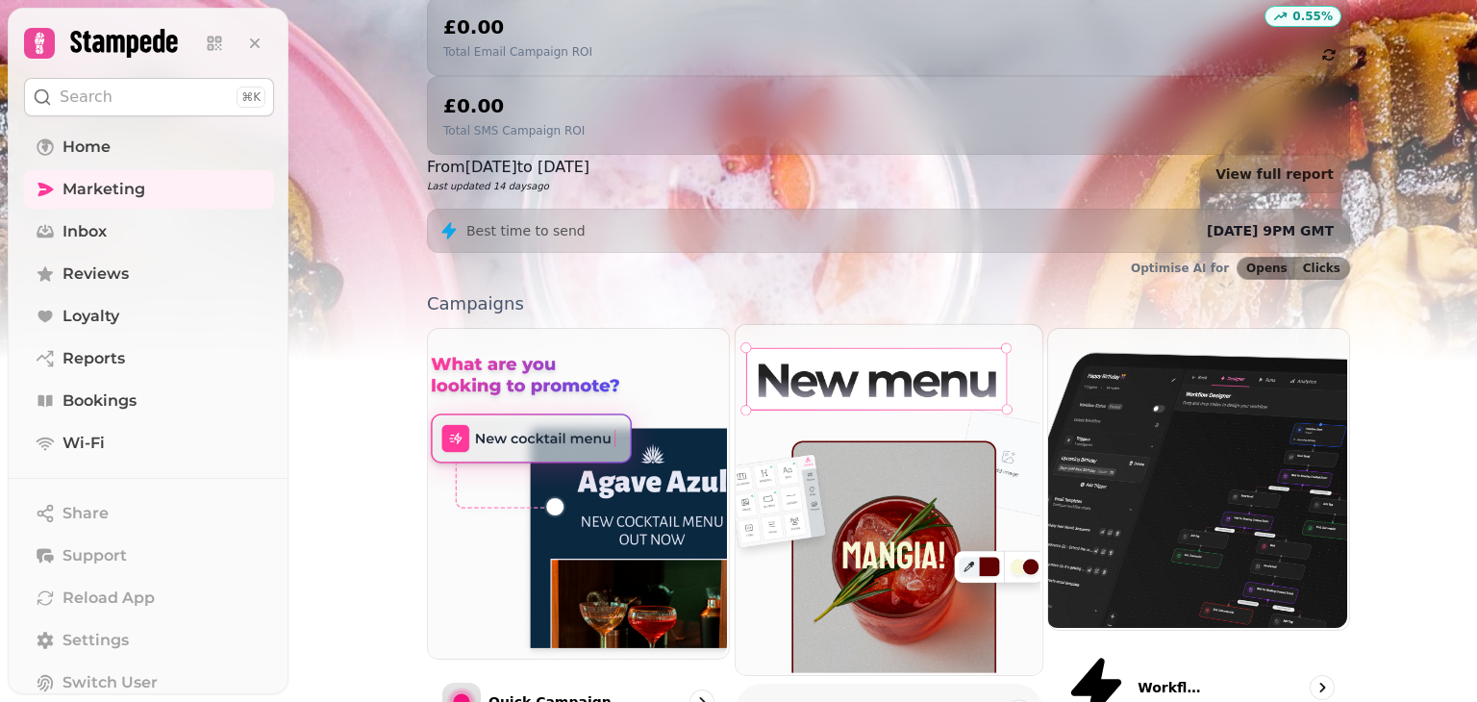
click at [929, 683] on div "Email" at bounding box center [888, 711] width 309 height 57
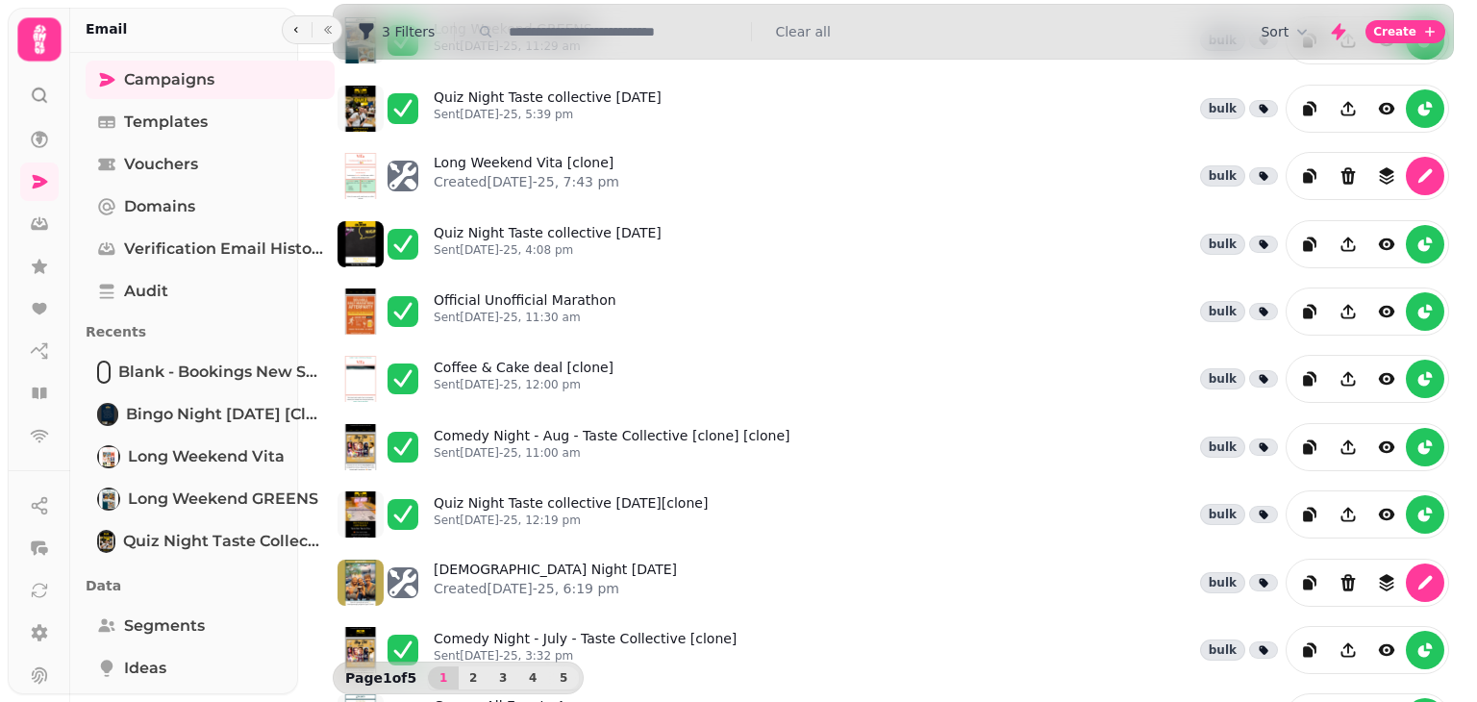
scroll to position [319, 0]
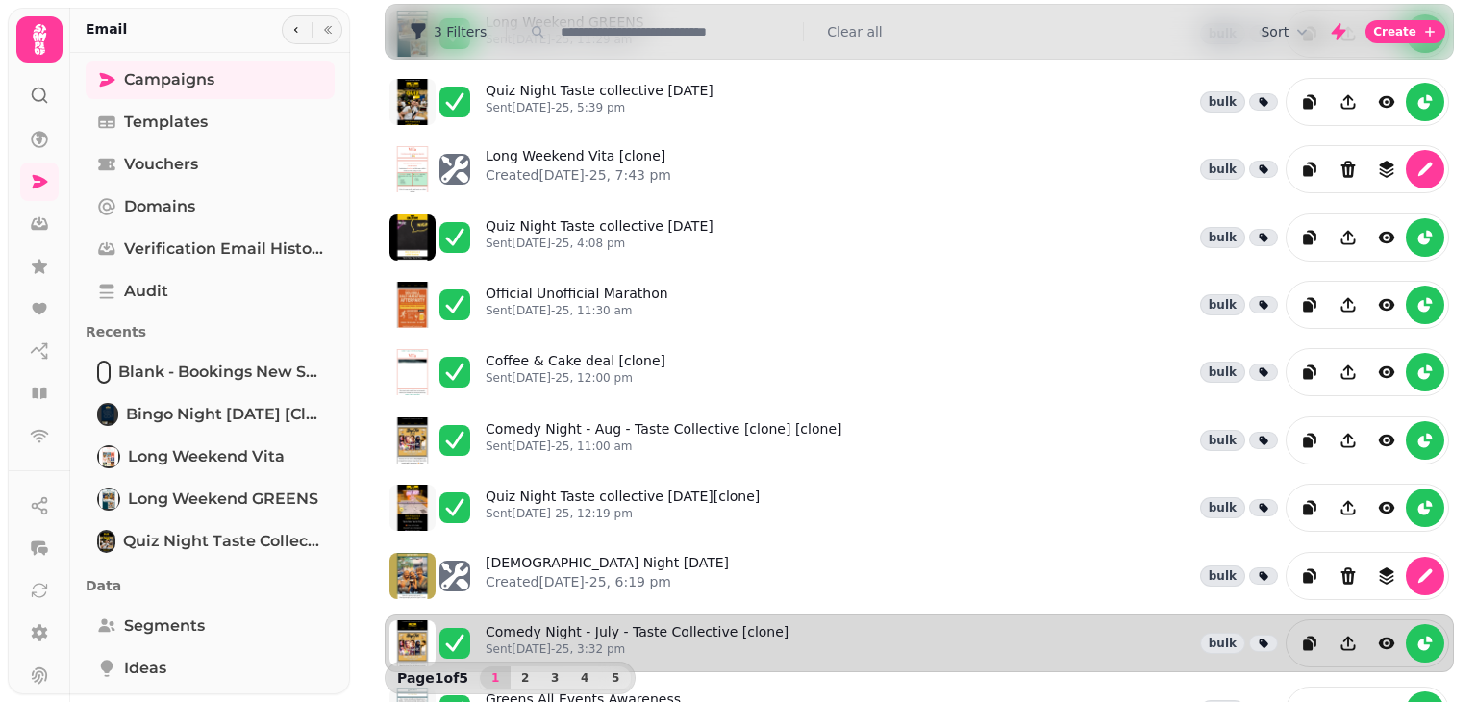
click at [1052, 619] on div "Comedy Night - July - Taste Collective [clone] Sent [DATE]-25, 3:32 pm bulk" at bounding box center [966, 643] width 963 height 48
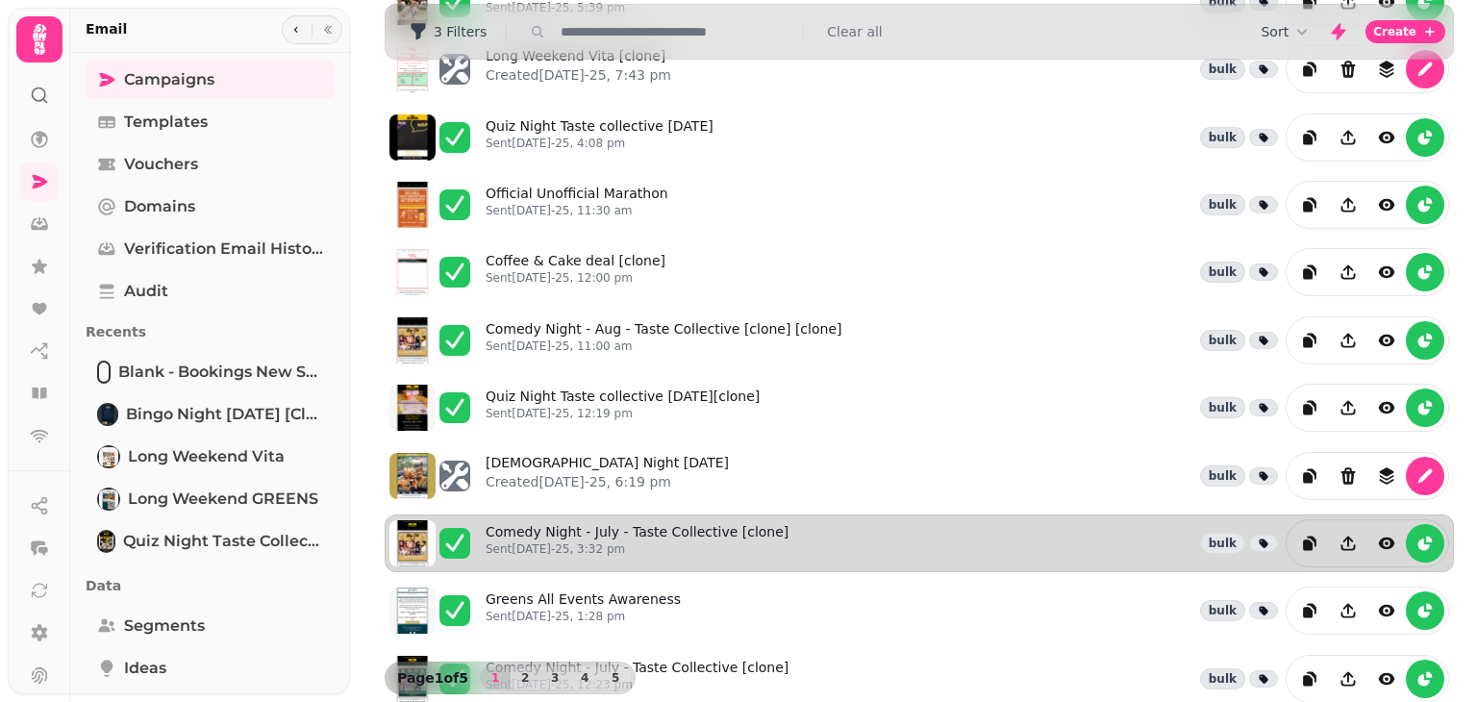
scroll to position [413, 0]
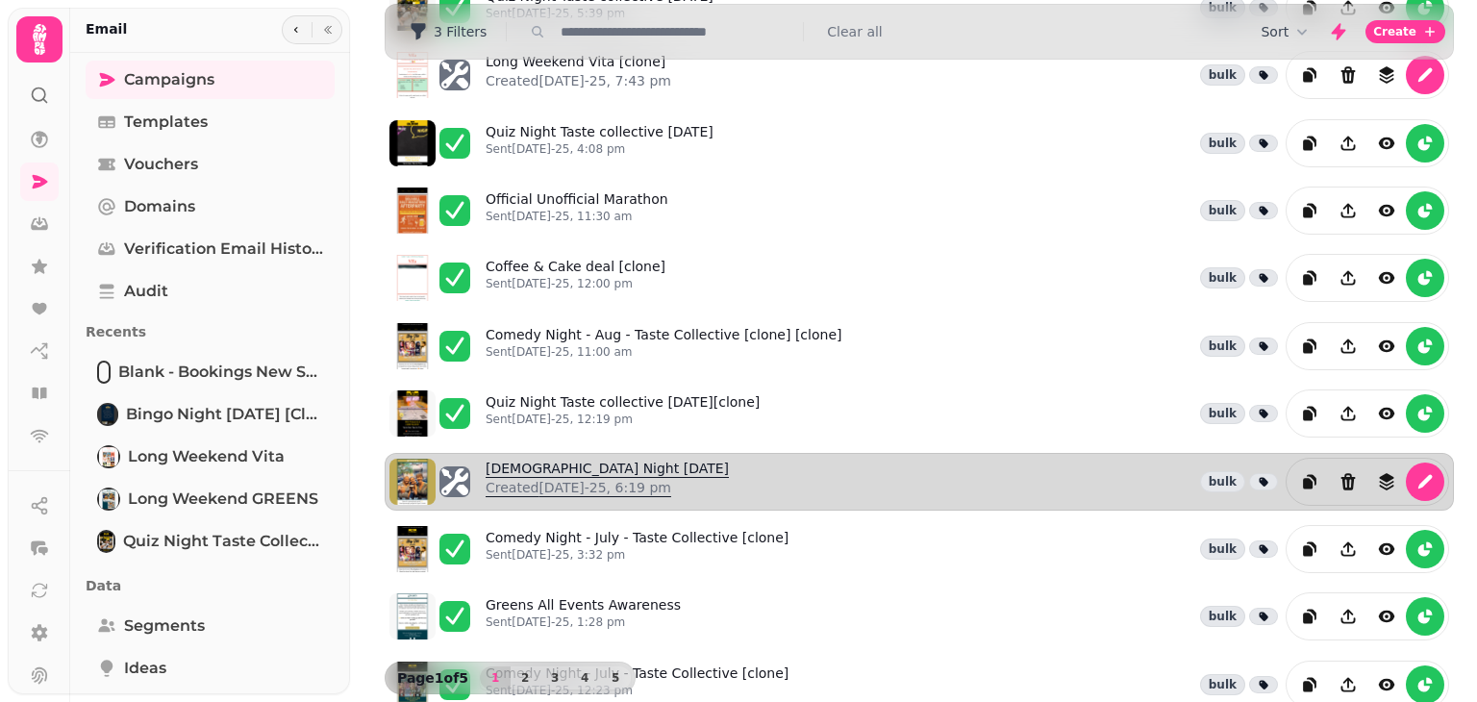
click at [588, 478] on p "Created [DATE]-25, 6:19 pm" at bounding box center [606, 487] width 243 height 19
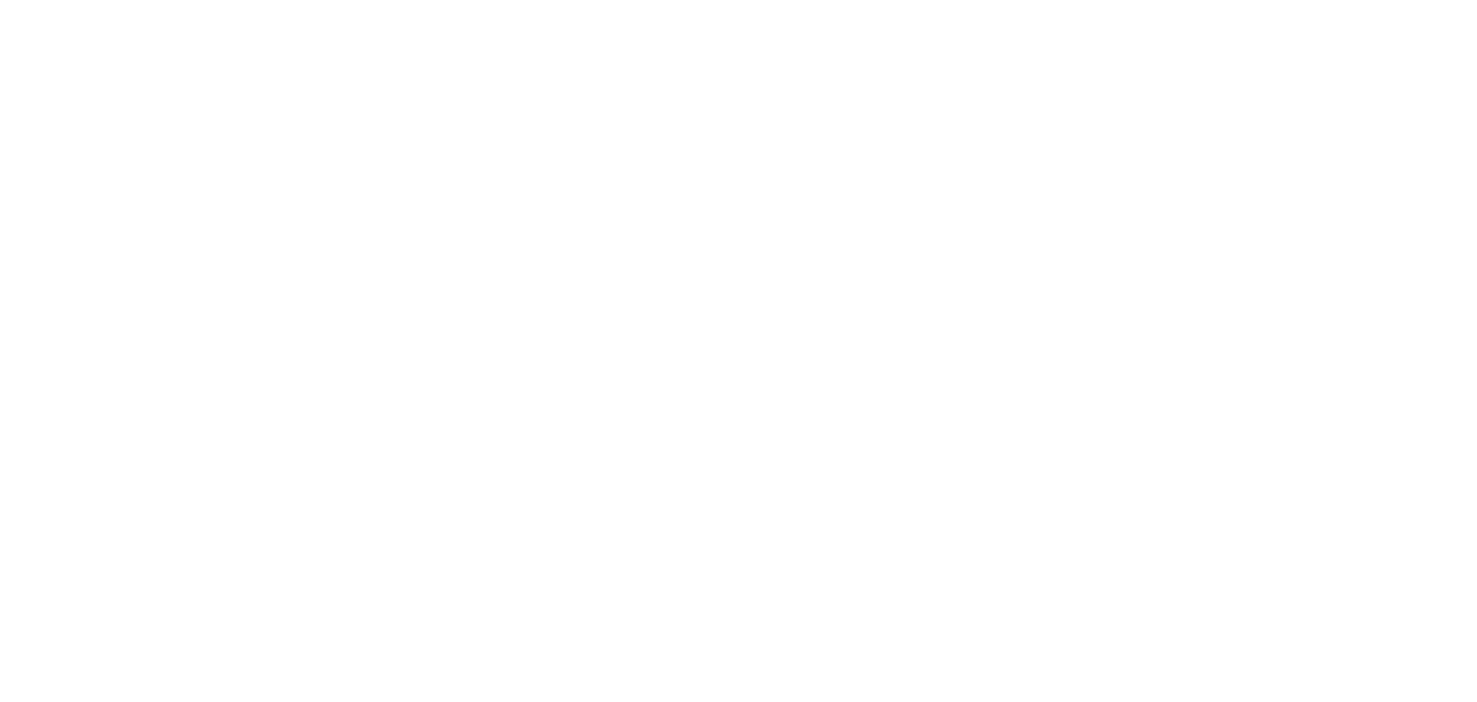
select select "**********"
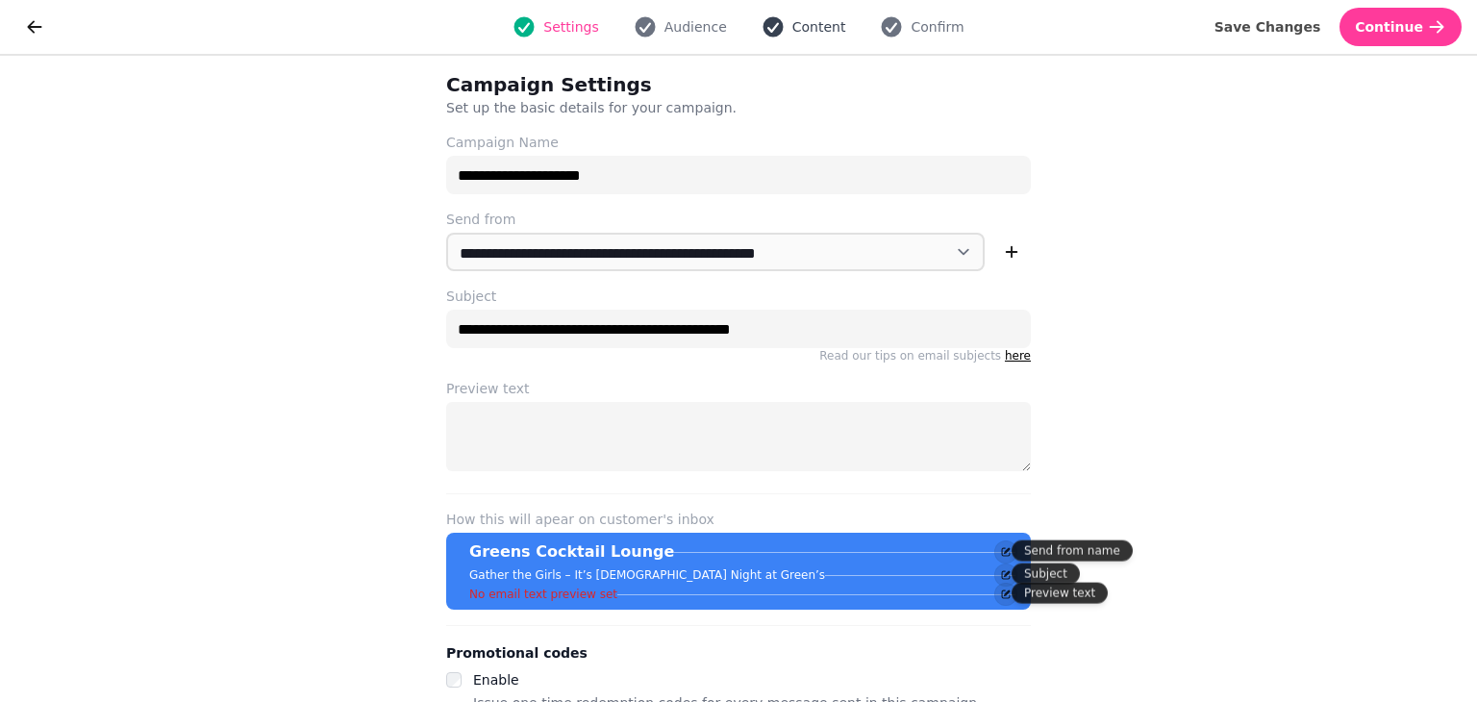
click at [770, 36] on icon "button" at bounding box center [772, 27] width 20 height 20
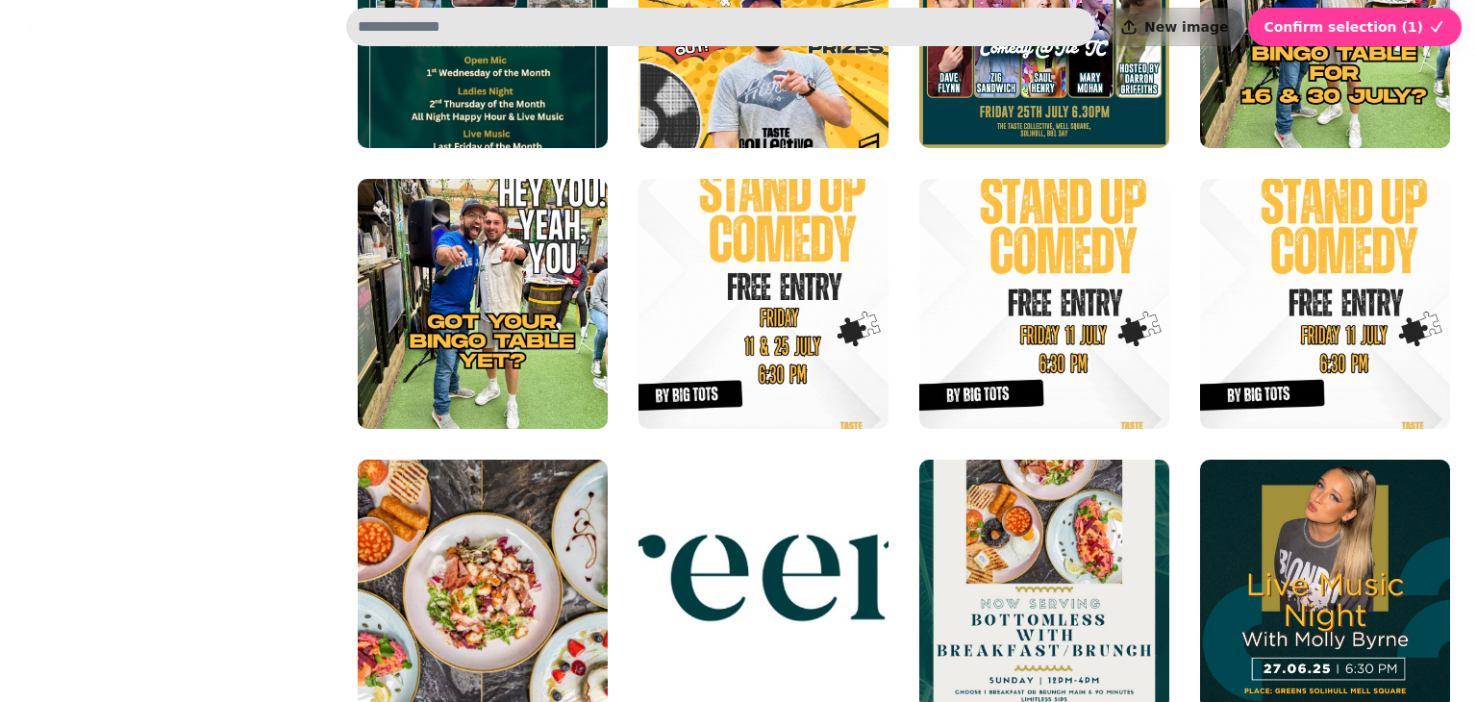
scroll to position [1653, 0]
